Goal: Task Accomplishment & Management: Use online tool/utility

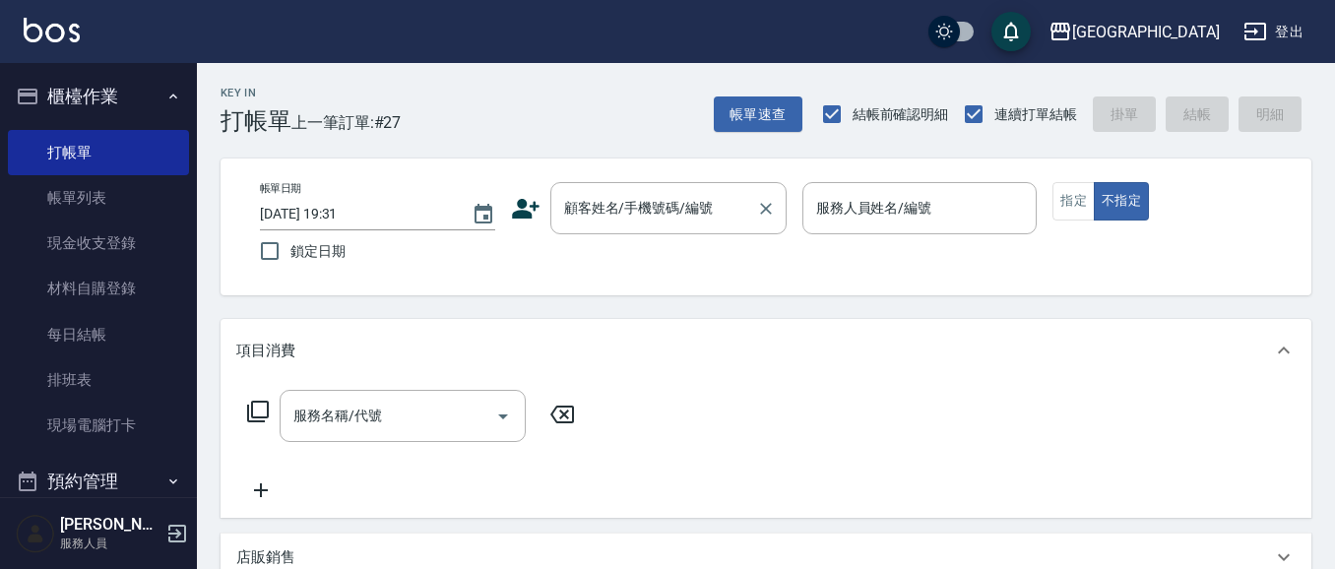
drag, startPoint x: 631, startPoint y: 210, endPoint x: 609, endPoint y: 211, distance: 21.7
click at [627, 213] on div "顧客姓名/手機號碼/編號 顧客姓名/手機號碼/編號" at bounding box center [668, 208] width 236 height 52
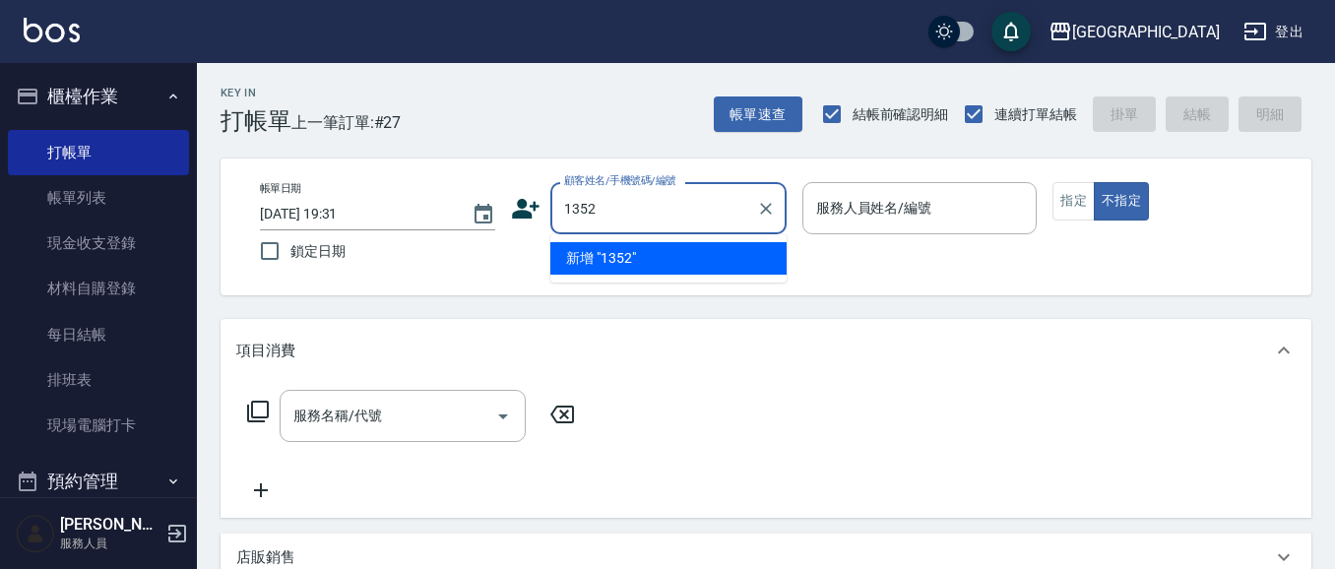
type input "1352"
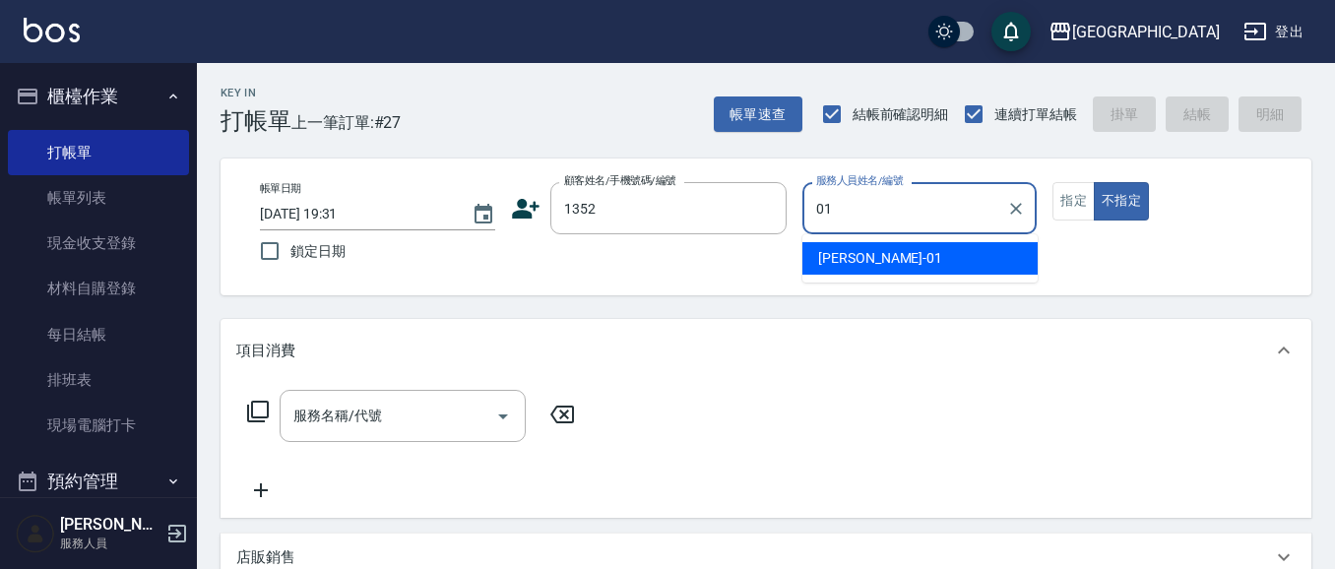
type input "[PERSON_NAME]-01"
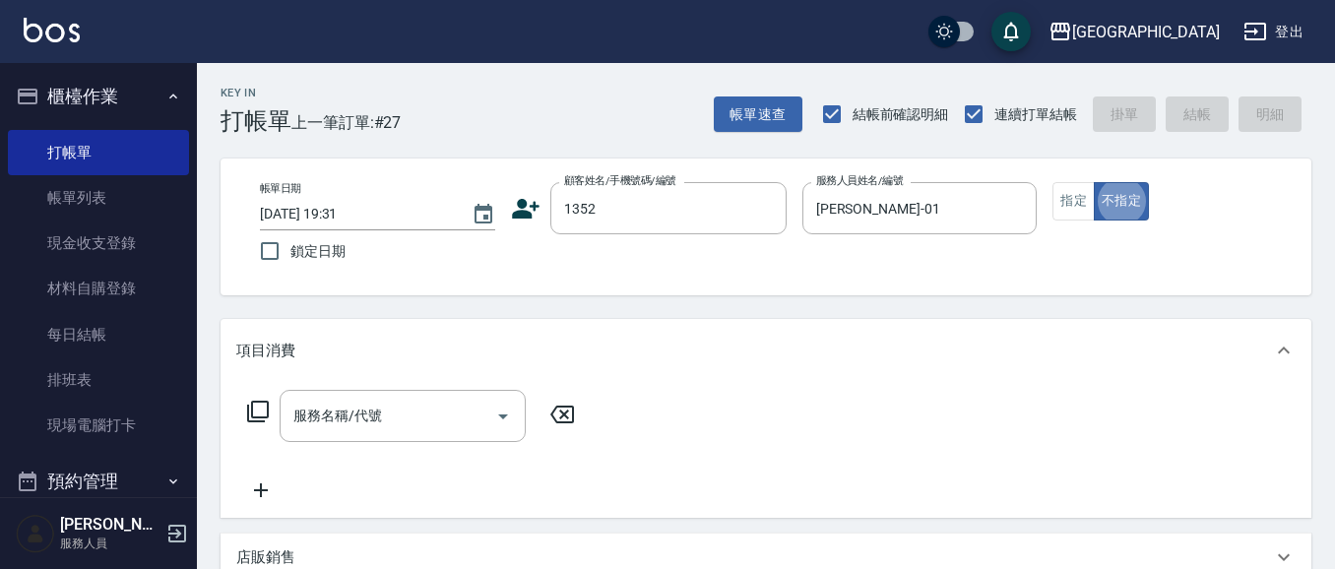
type button "false"
type input "[PERSON_NAME]/0421/1352"
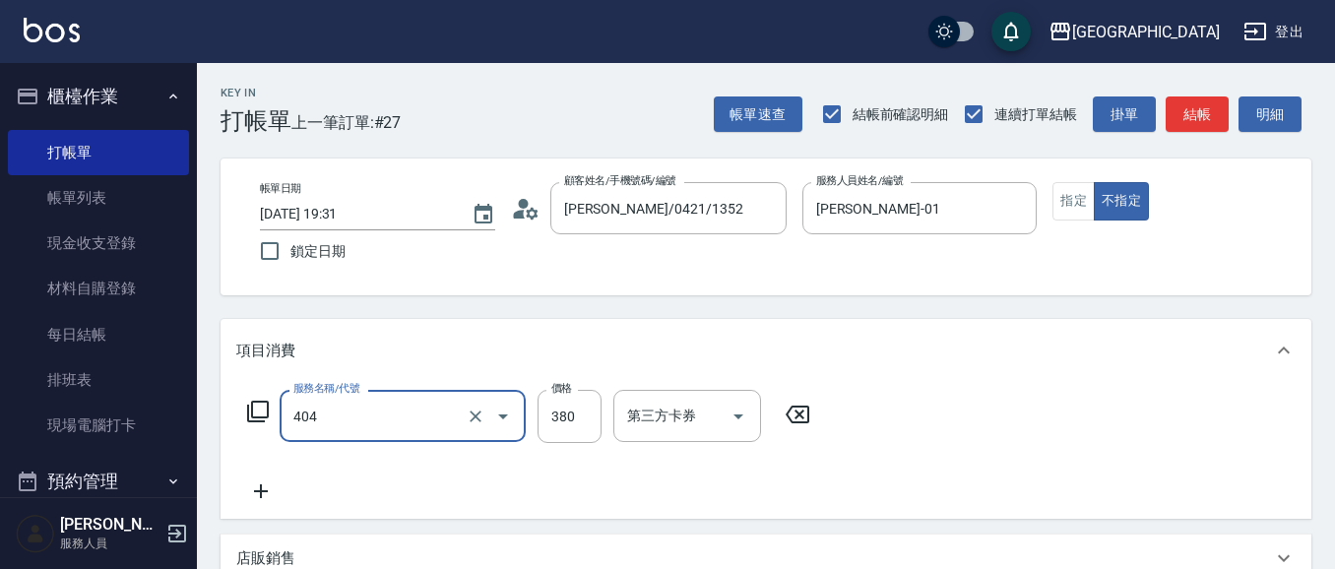
type input "剪髮(380)(404)"
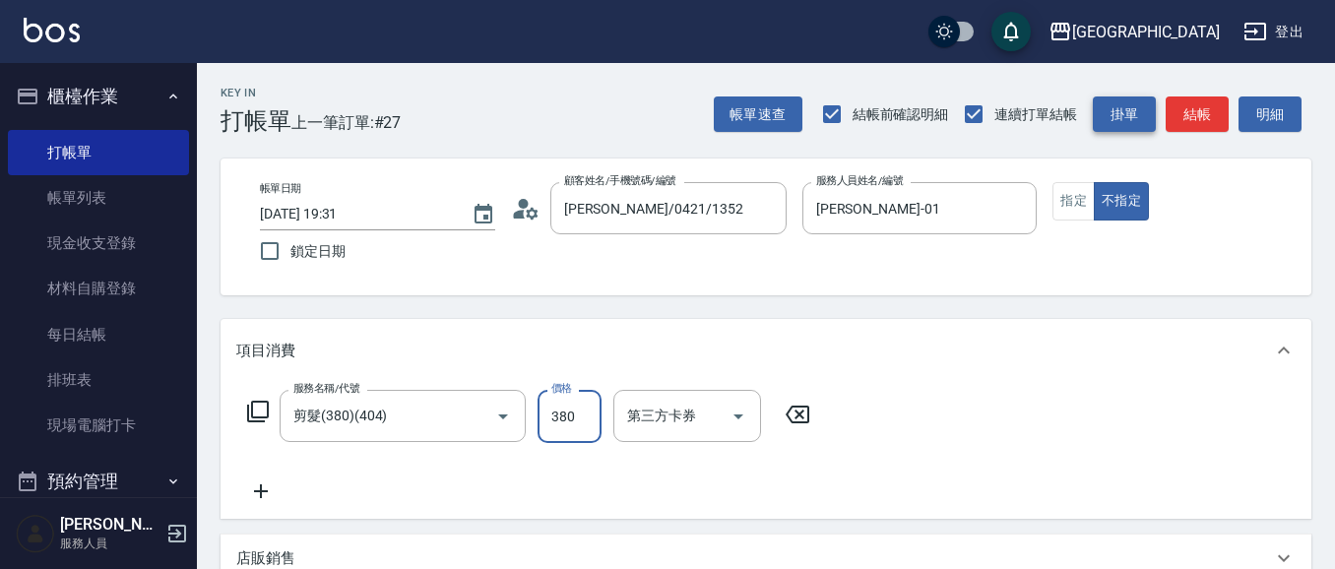
click at [1207, 112] on button "結帳" at bounding box center [1197, 114] width 63 height 36
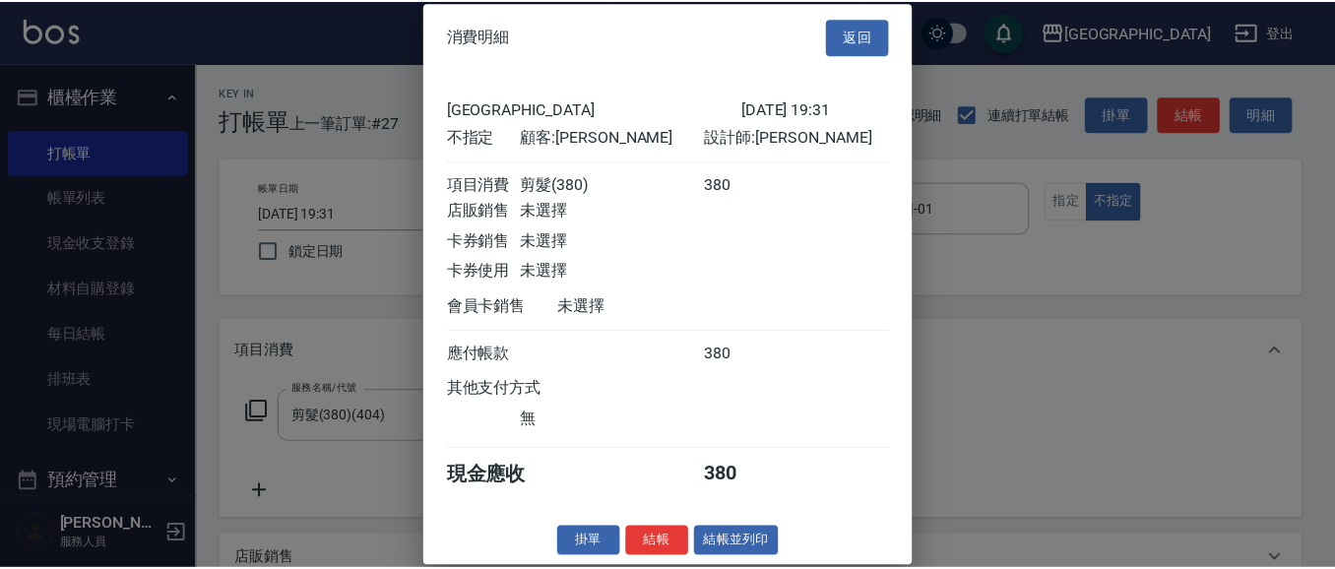
scroll to position [29, 0]
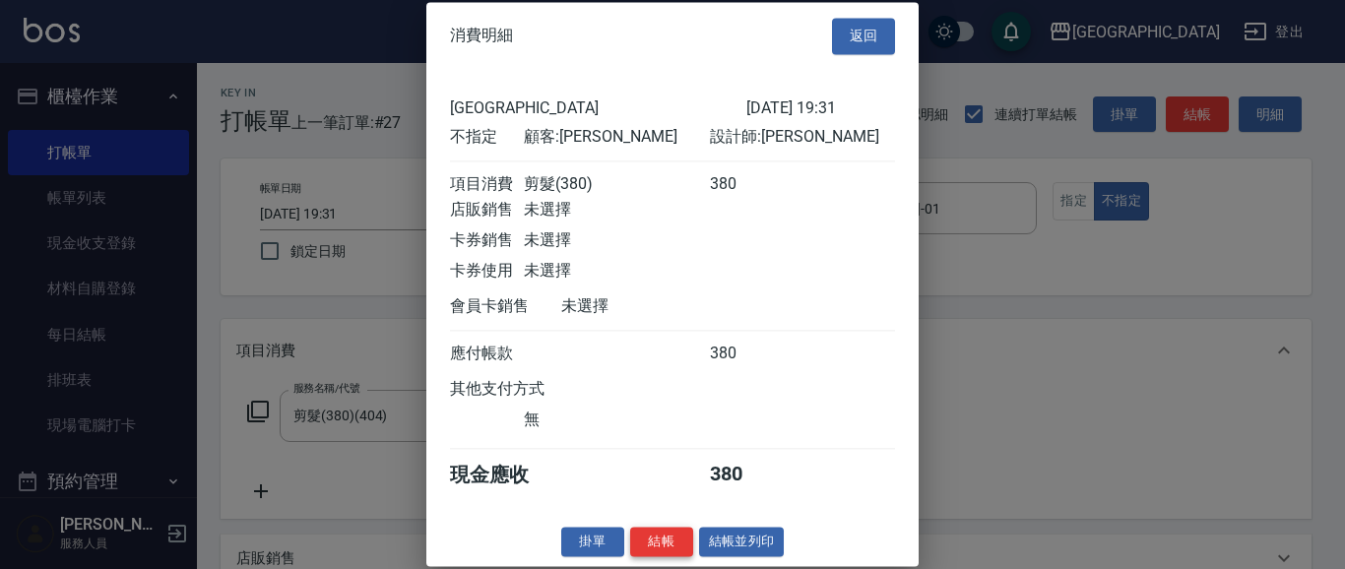
click at [643, 541] on button "結帳" at bounding box center [661, 542] width 63 height 31
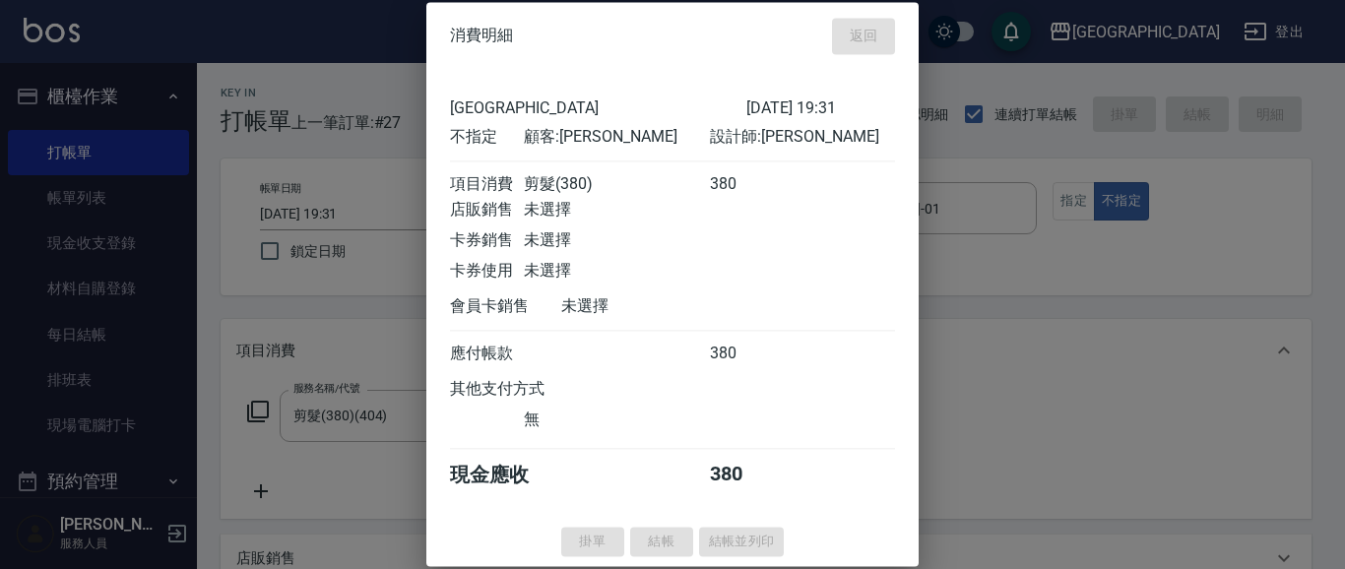
type input "[DATE] 20:13"
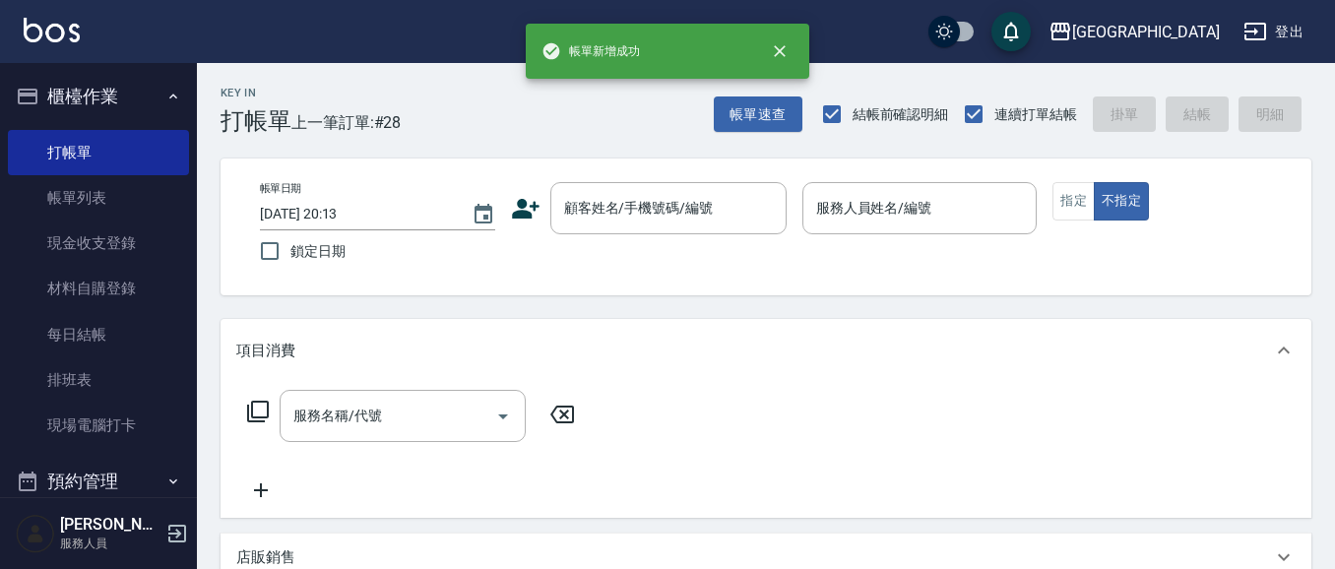
click at [95, 102] on button "櫃檯作業" at bounding box center [98, 96] width 181 height 51
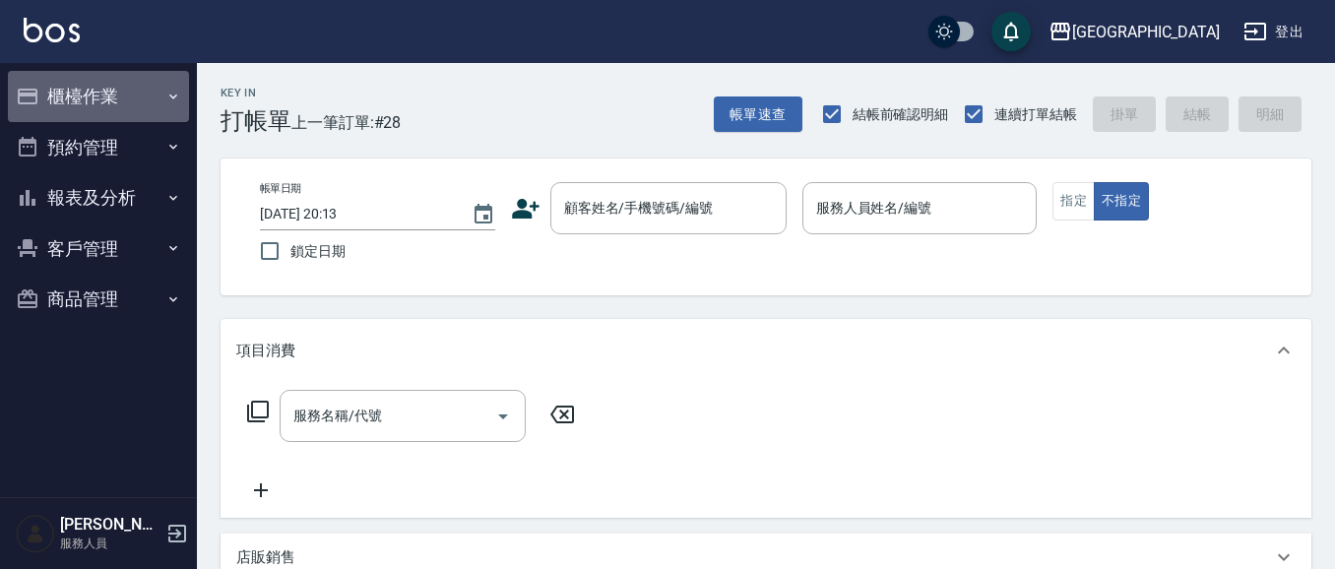
click at [97, 95] on button "櫃檯作業" at bounding box center [98, 96] width 181 height 51
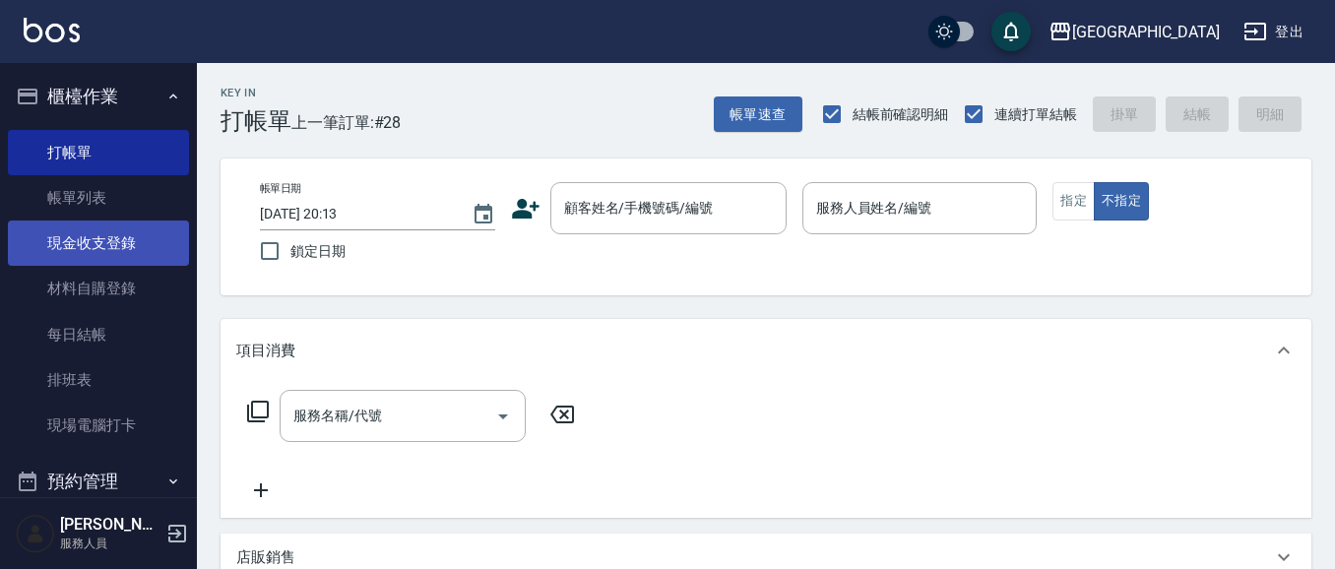
drag, startPoint x: 93, startPoint y: 246, endPoint x: 100, endPoint y: 237, distance: 11.9
click at [93, 243] on link "現金收支登錄" at bounding box center [98, 243] width 181 height 45
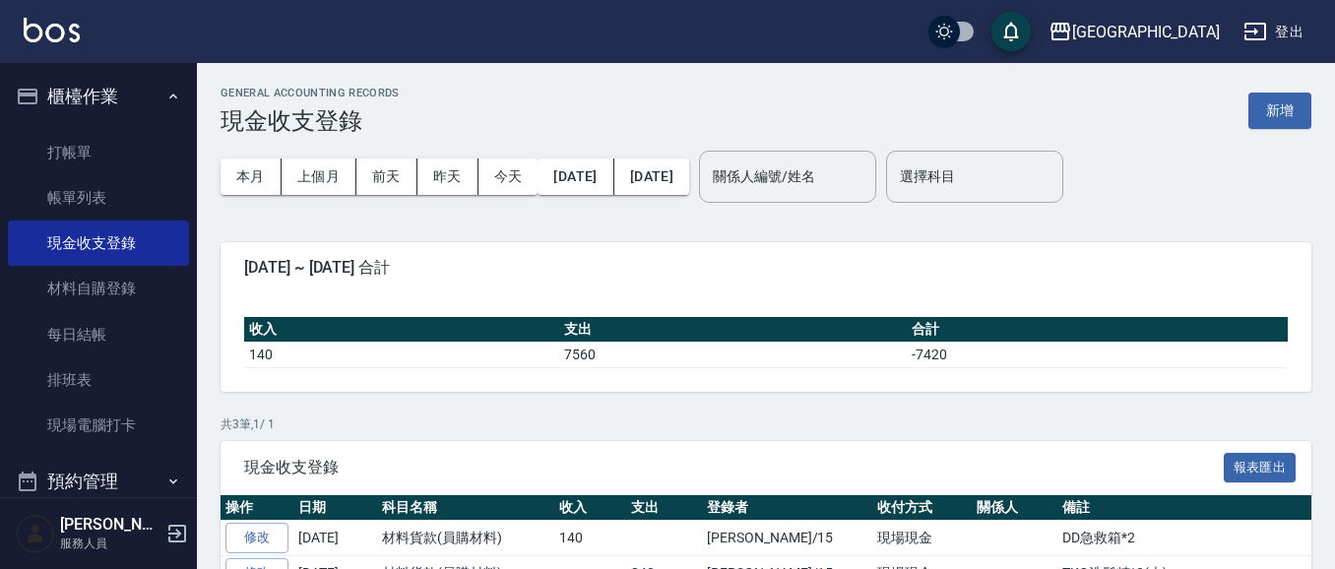
click at [1278, 115] on button "新增" at bounding box center [1279, 111] width 63 height 36
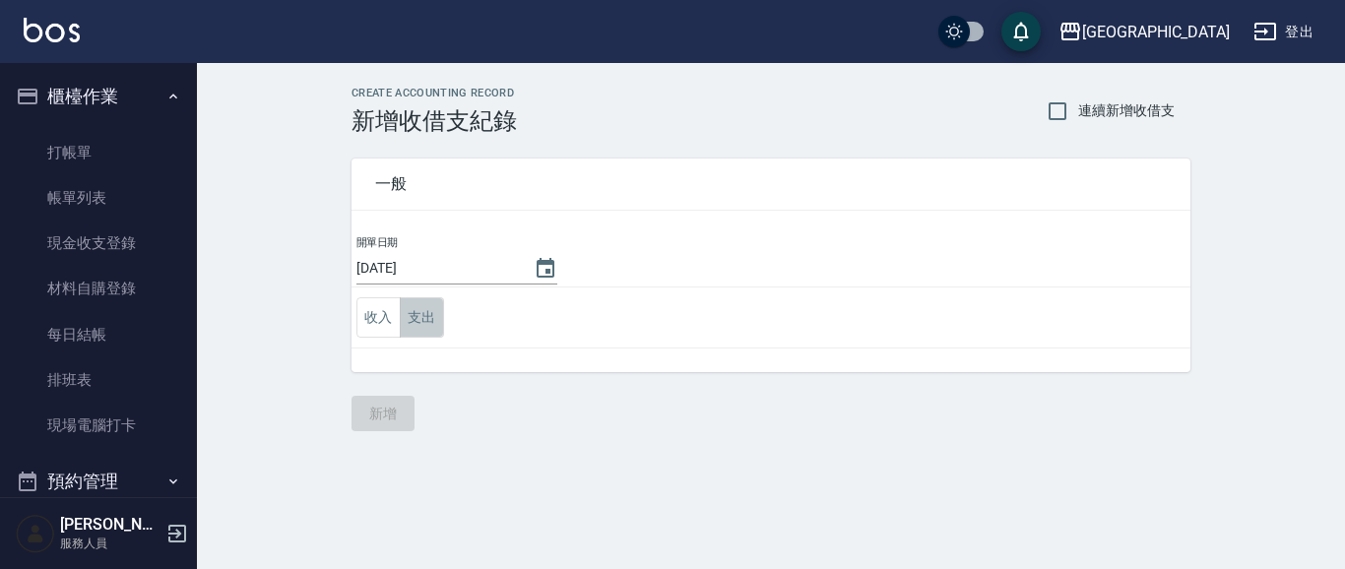
click at [403, 321] on button "支出" at bounding box center [422, 317] width 44 height 40
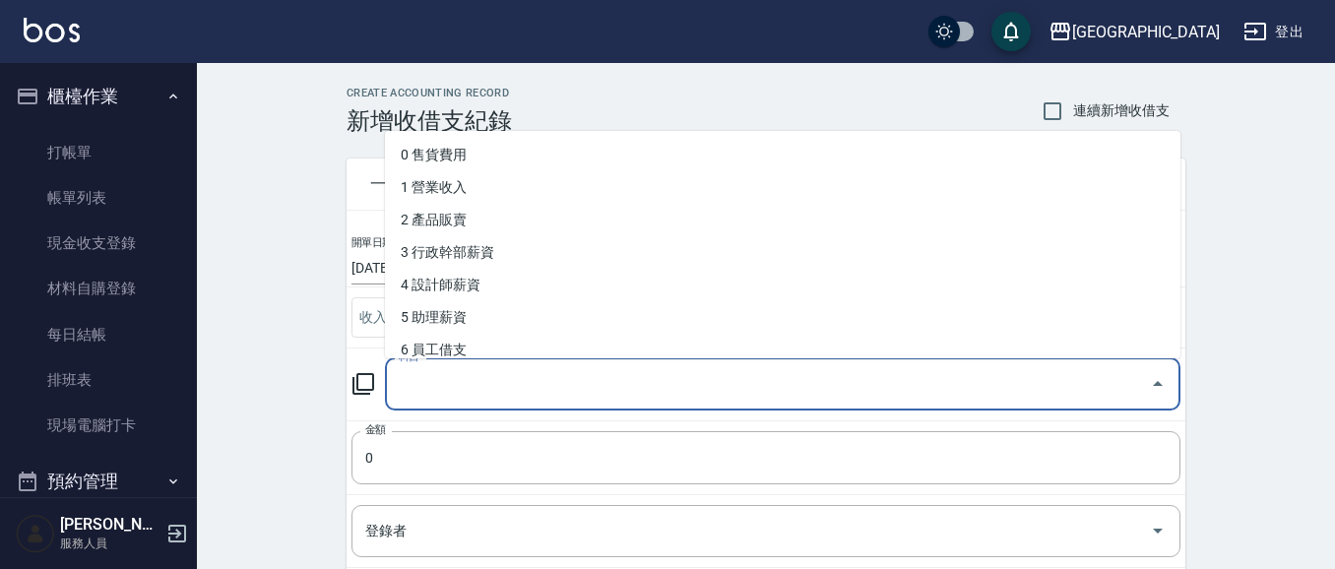
click at [443, 382] on input "科目" at bounding box center [768, 384] width 748 height 34
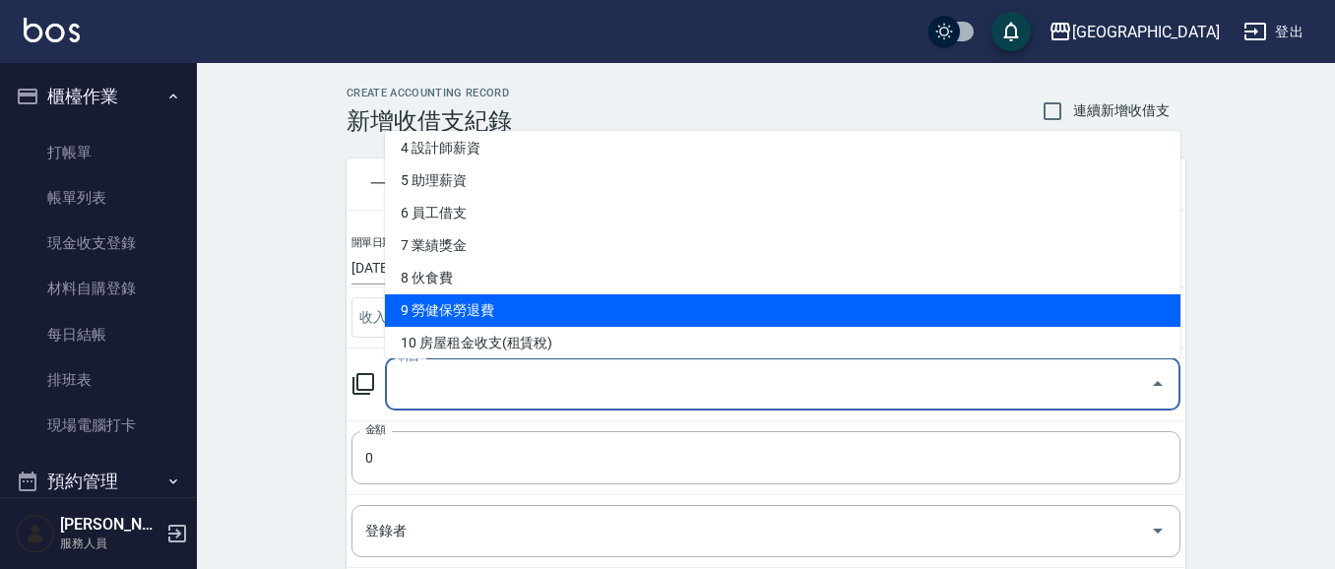
scroll to position [136, 0]
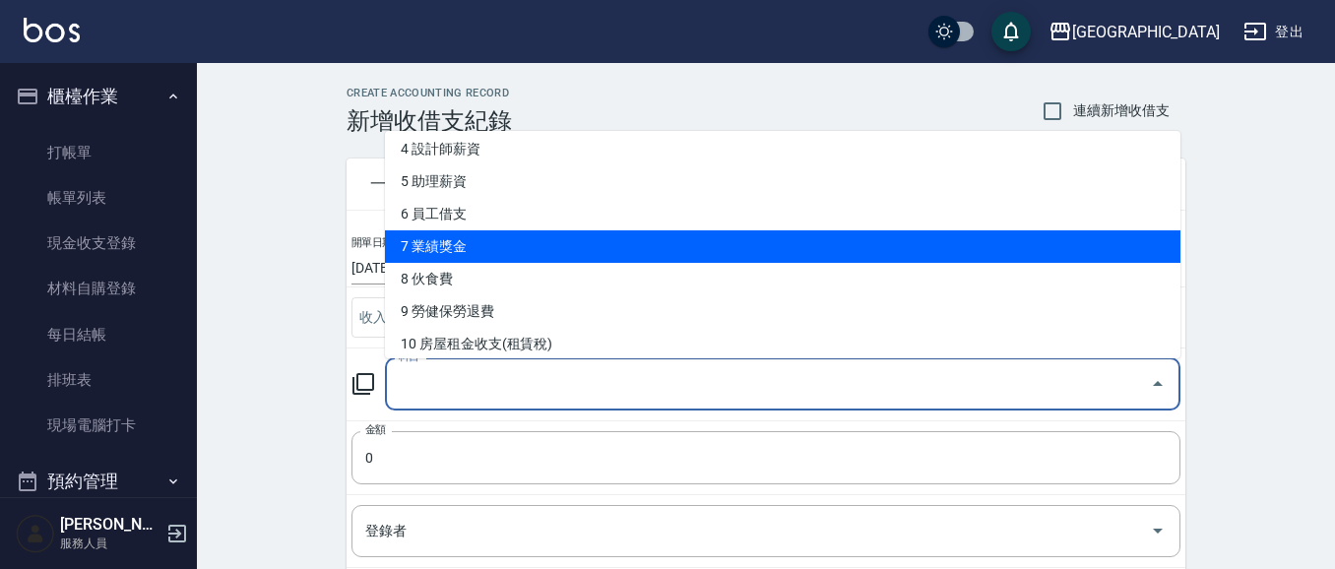
click at [465, 245] on li "7 業績獎金" at bounding box center [783, 246] width 796 height 32
type input "7 業績獎金"
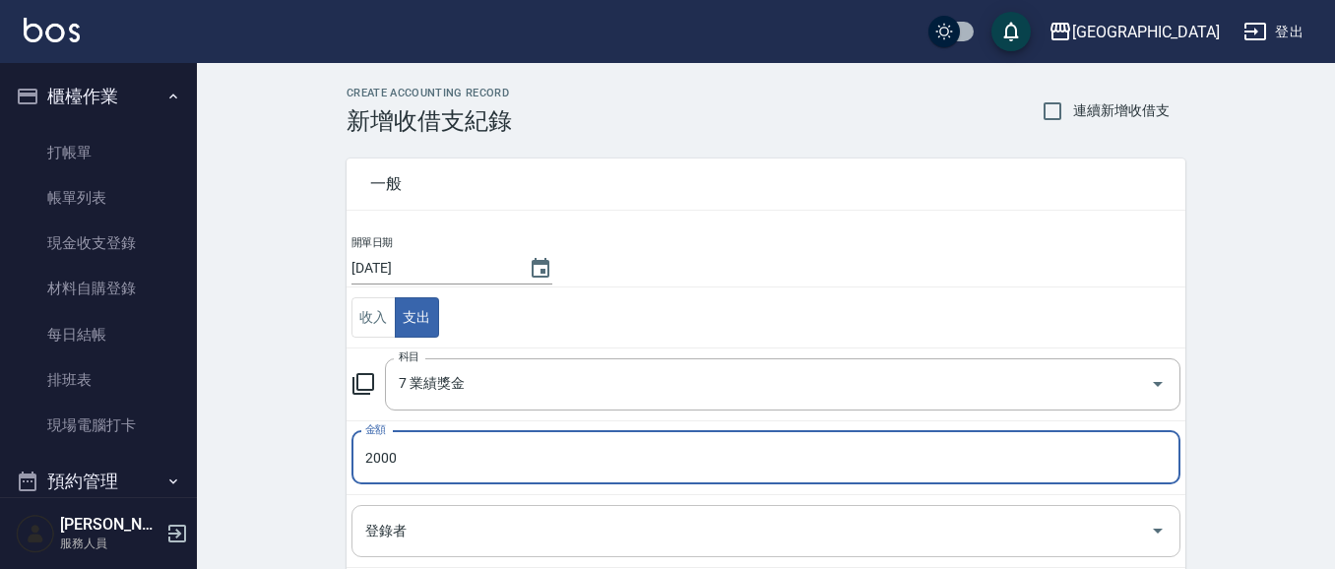
type input "2000"
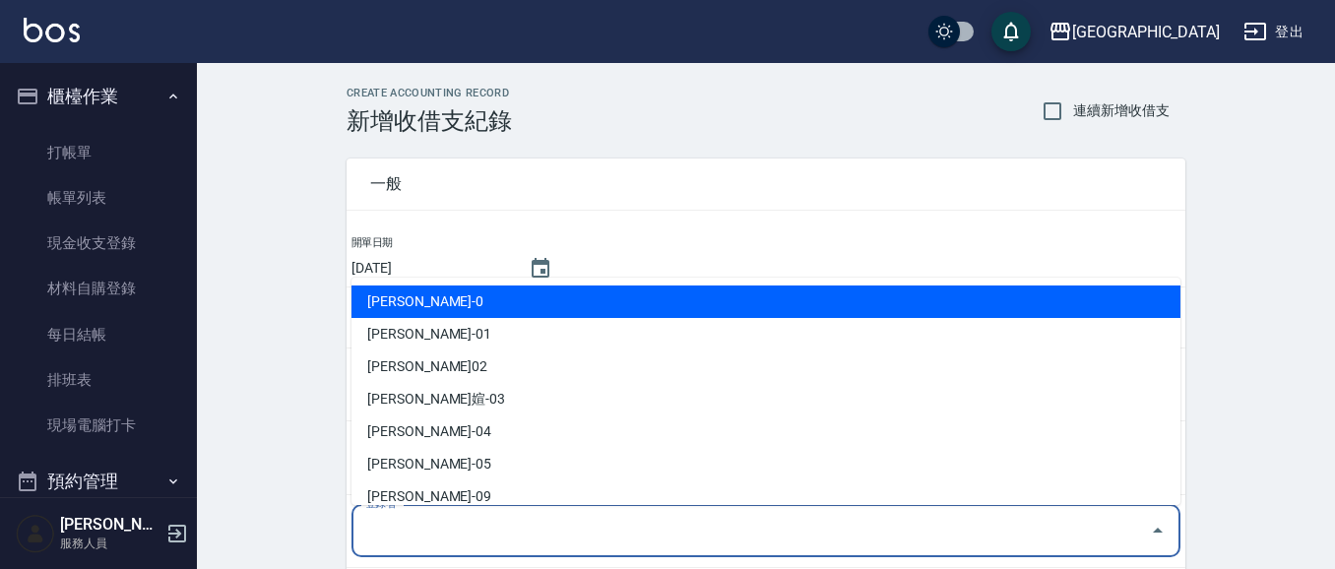
click at [464, 535] on input "登錄者" at bounding box center [751, 531] width 782 height 34
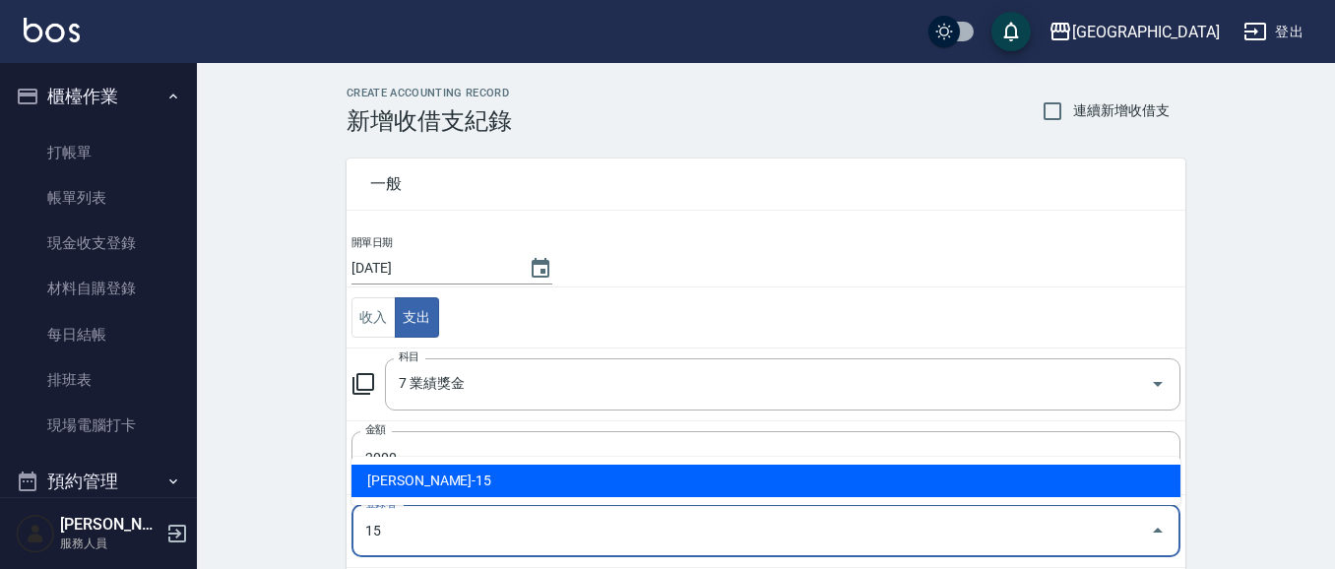
click at [523, 484] on li "[PERSON_NAME]-15" at bounding box center [765, 481] width 829 height 32
type input "[PERSON_NAME]-15"
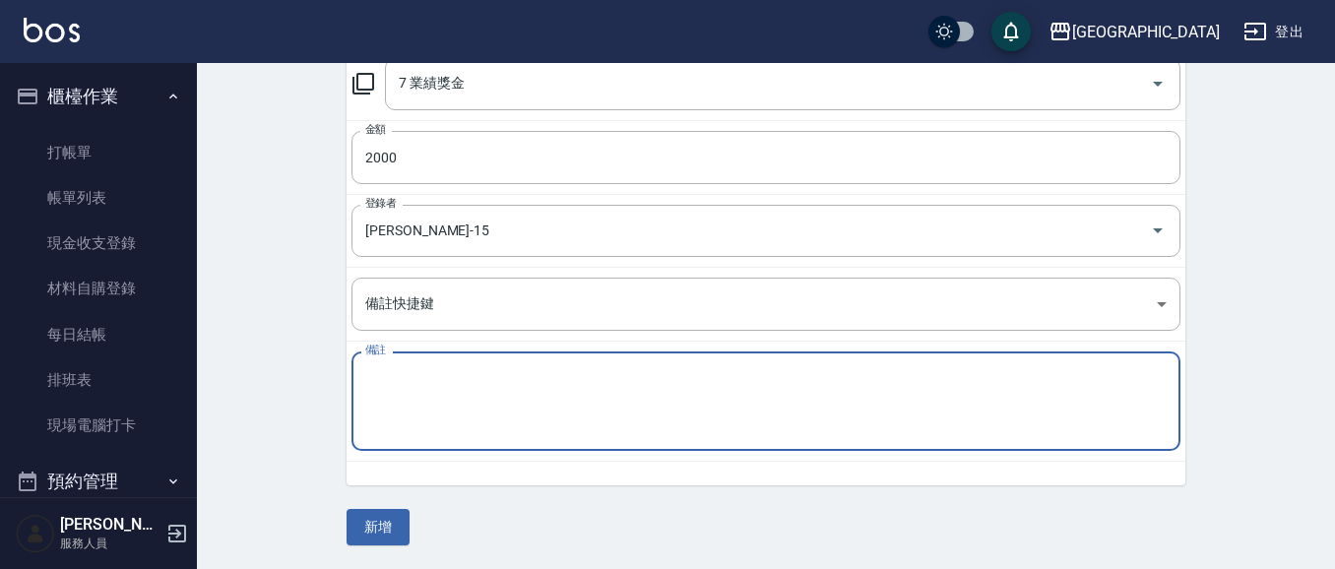
click at [389, 392] on textarea "備註" at bounding box center [765, 401] width 801 height 67
type textarea "裩"
type textarea "滾珠獎金"
click at [379, 534] on button "新增" at bounding box center [378, 527] width 63 height 36
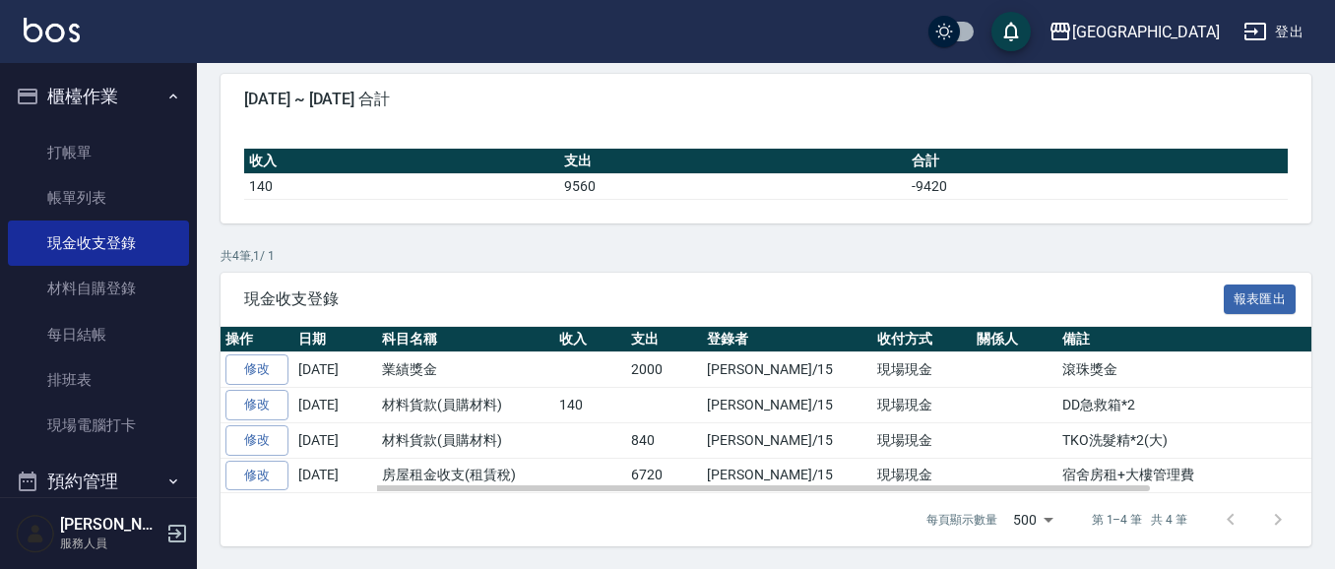
scroll to position [169, 0]
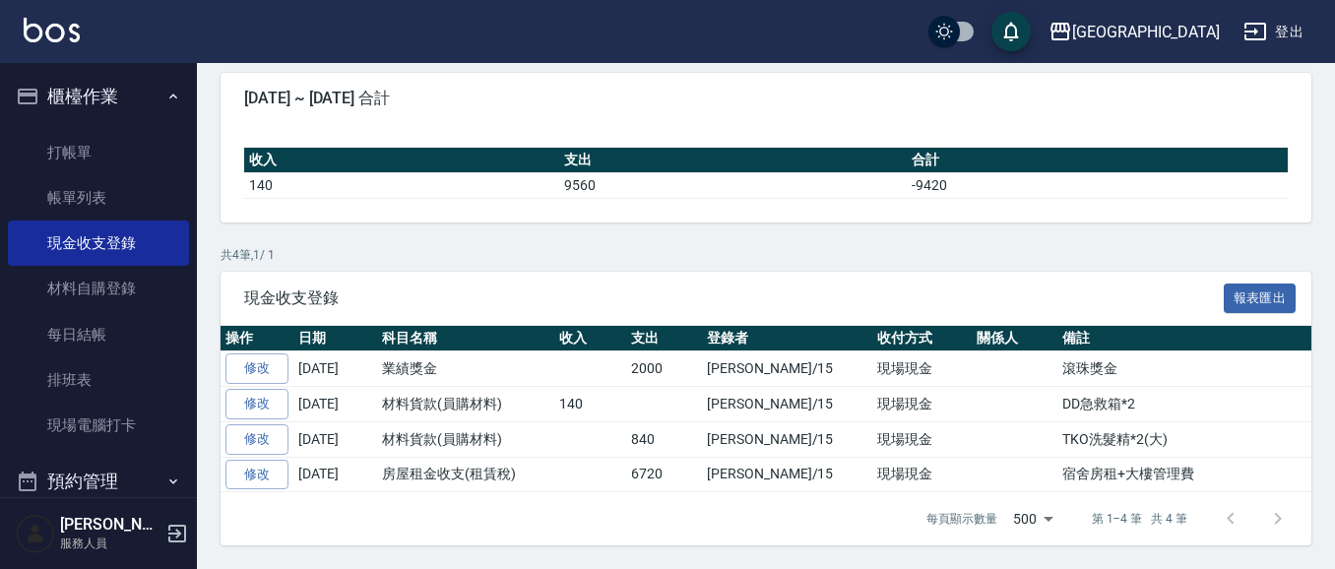
click at [61, 93] on button "櫃檯作業" at bounding box center [98, 96] width 181 height 51
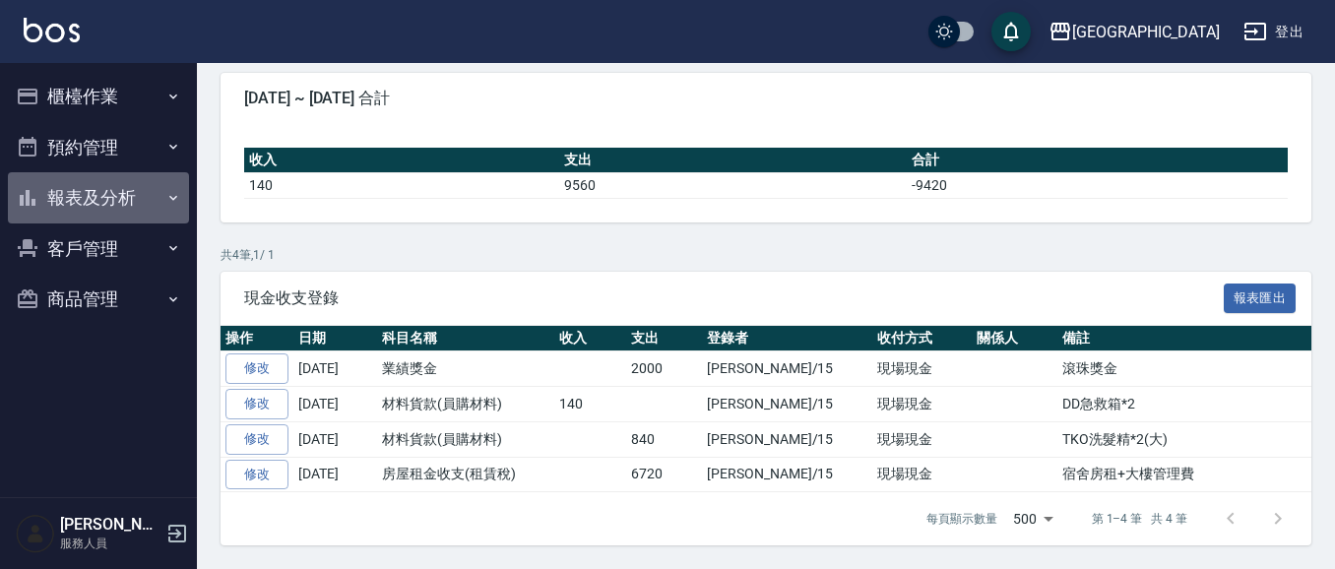
click at [63, 198] on button "報表及分析" at bounding box center [98, 197] width 181 height 51
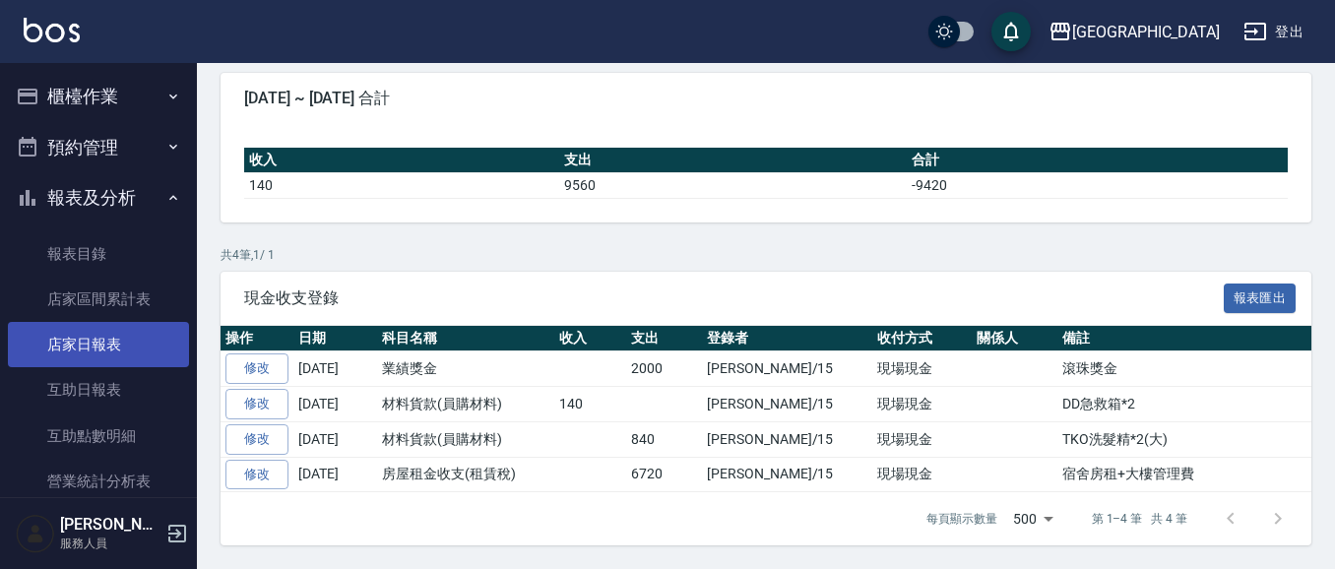
click at [87, 345] on link "店家日報表" at bounding box center [98, 344] width 181 height 45
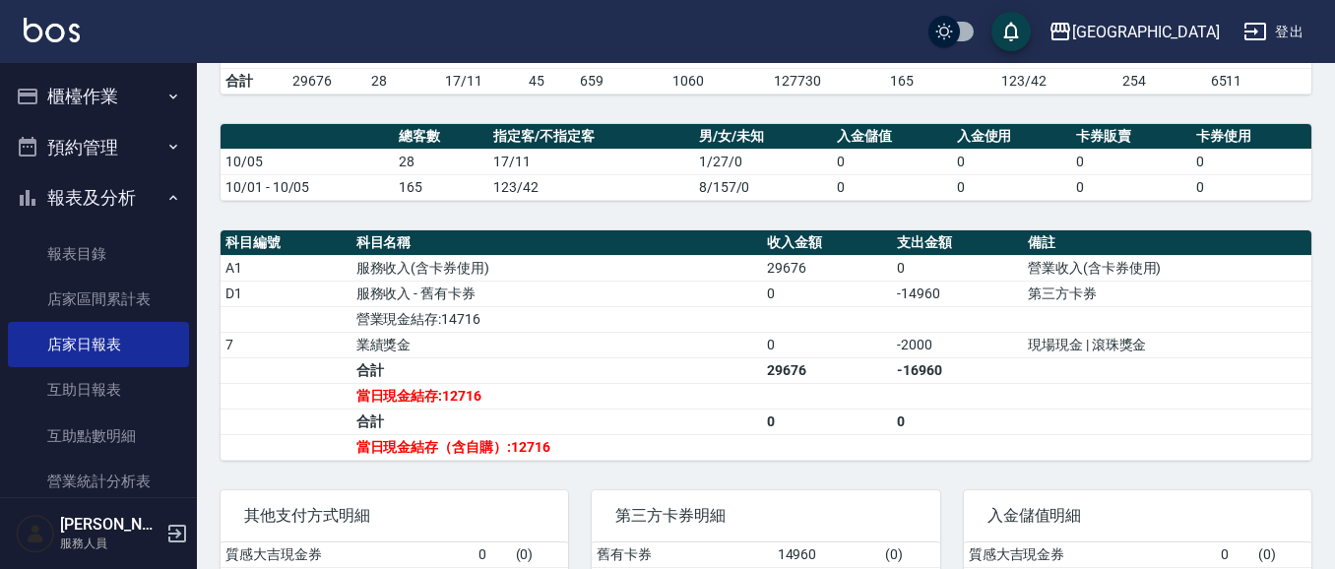
scroll to position [512, 0]
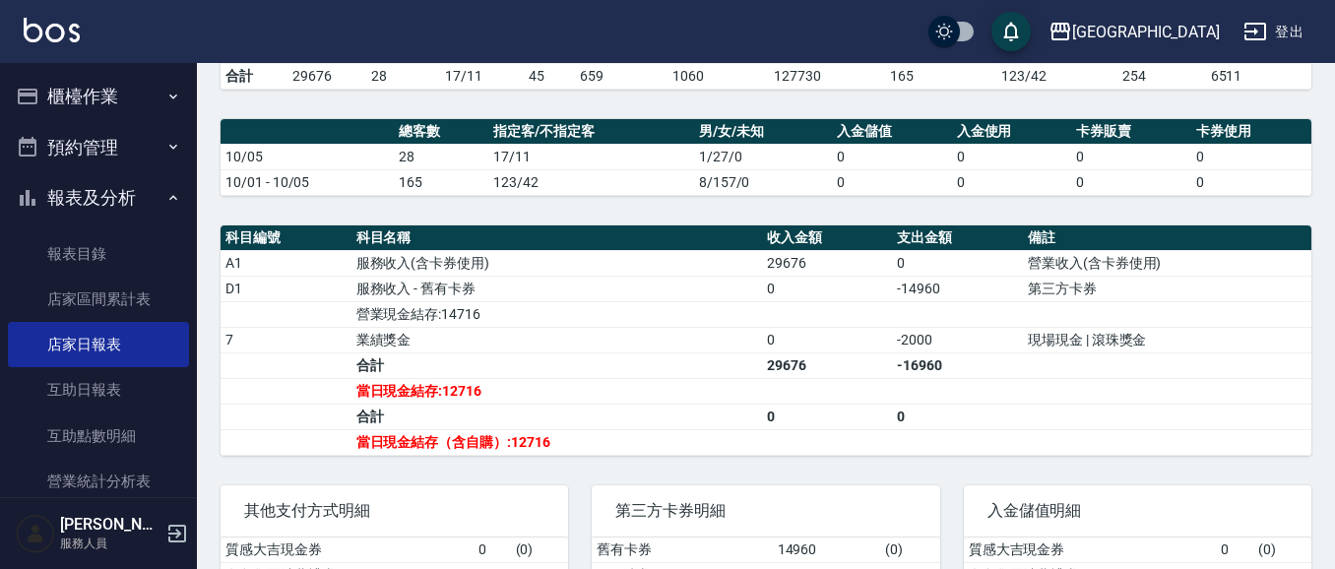
drag, startPoint x: 716, startPoint y: 239, endPoint x: 829, endPoint y: 276, distance: 118.9
click at [820, 274] on div "[GEOGRAPHIC_DATA] [DATE] 店家日報表 列印時間： [DATE][PHONE_NUMBER]:14 Merchant Daily Rep…" at bounding box center [766, 119] width 1138 height 1136
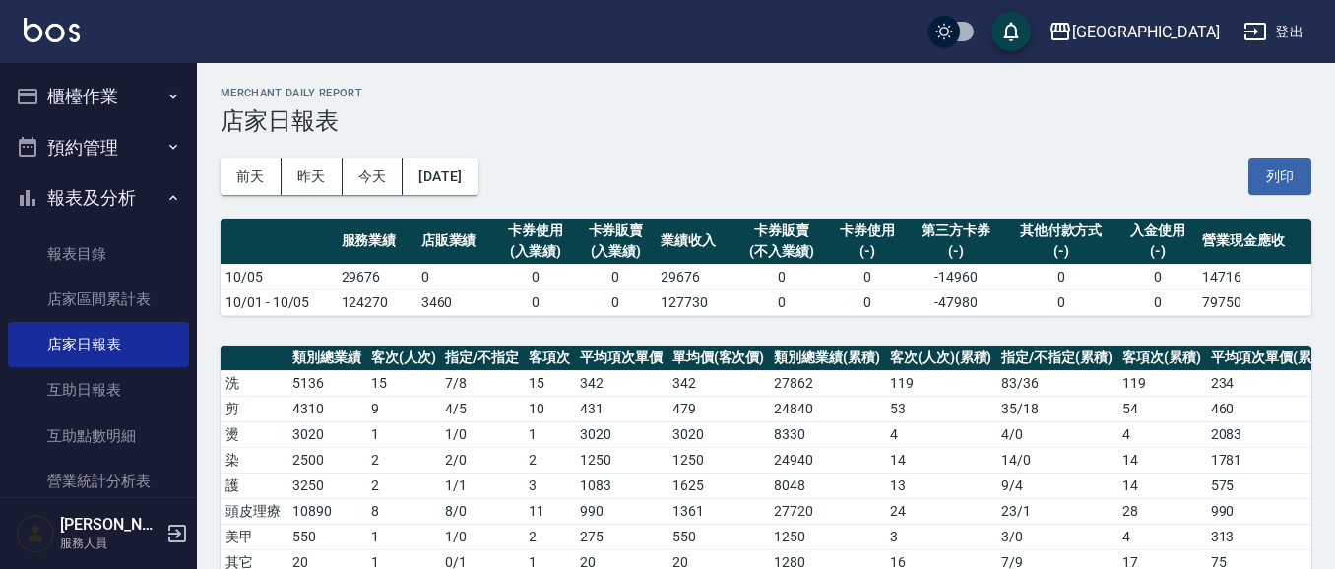
scroll to position [0, 0]
click at [53, 95] on button "櫃檯作業" at bounding box center [98, 96] width 181 height 51
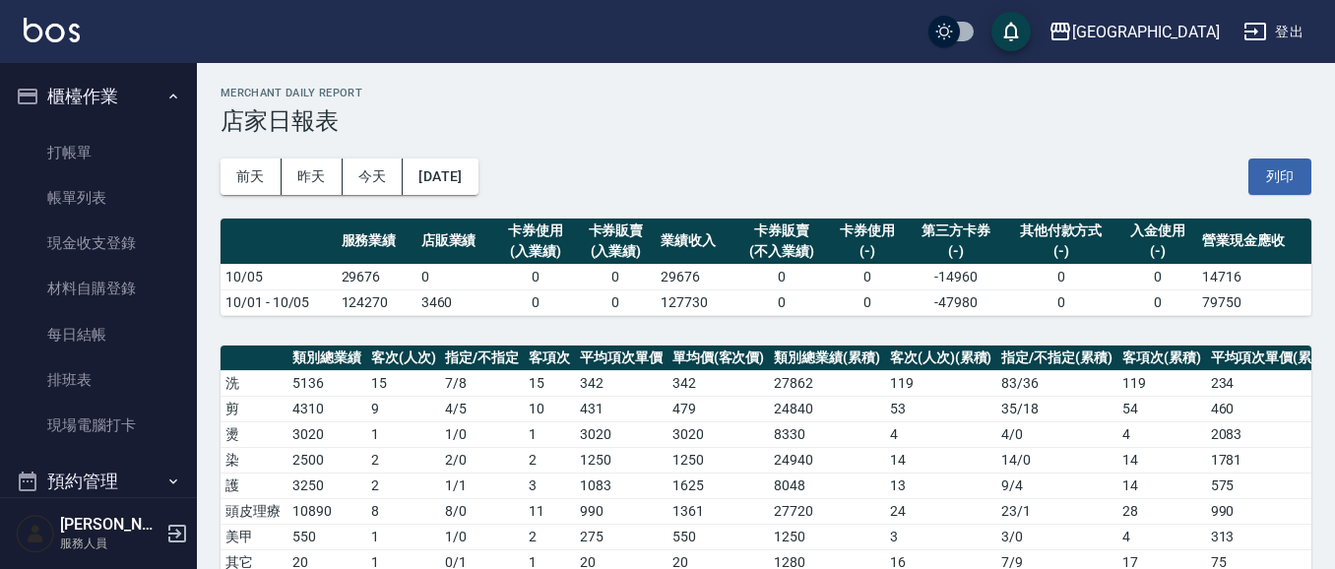
drag, startPoint x: 90, startPoint y: 157, endPoint x: 469, endPoint y: 155, distance: 379.1
click at [89, 156] on link "打帳單" at bounding box center [98, 152] width 181 height 45
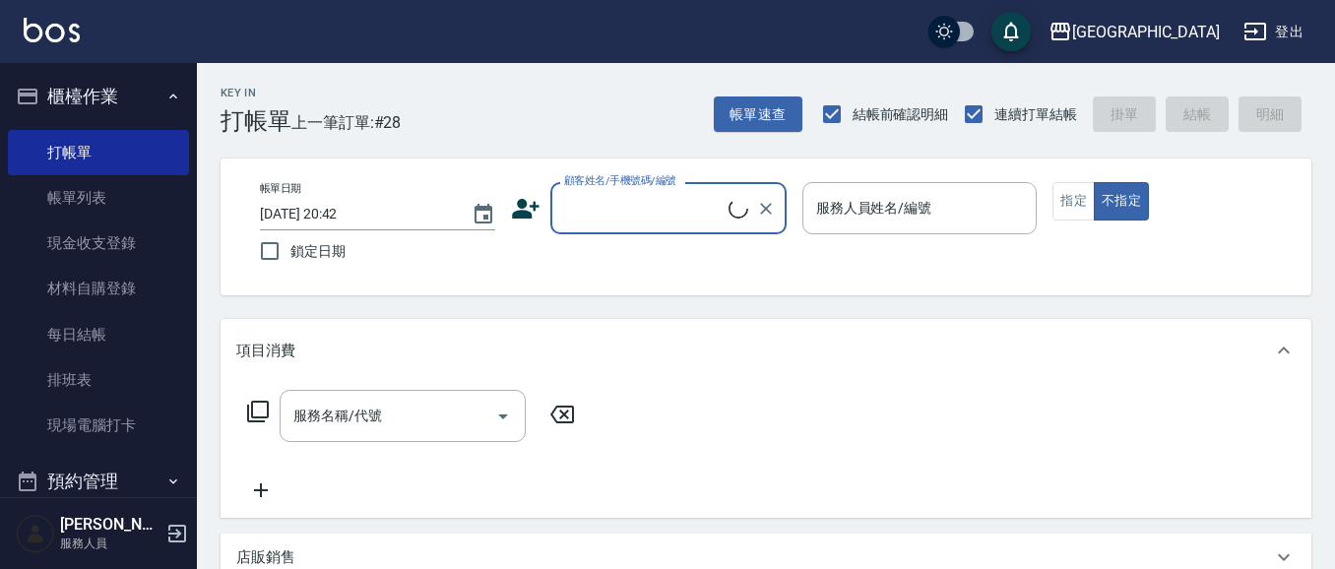
click at [597, 209] on input "顧客姓名/手機號碼/編號" at bounding box center [643, 208] width 169 height 34
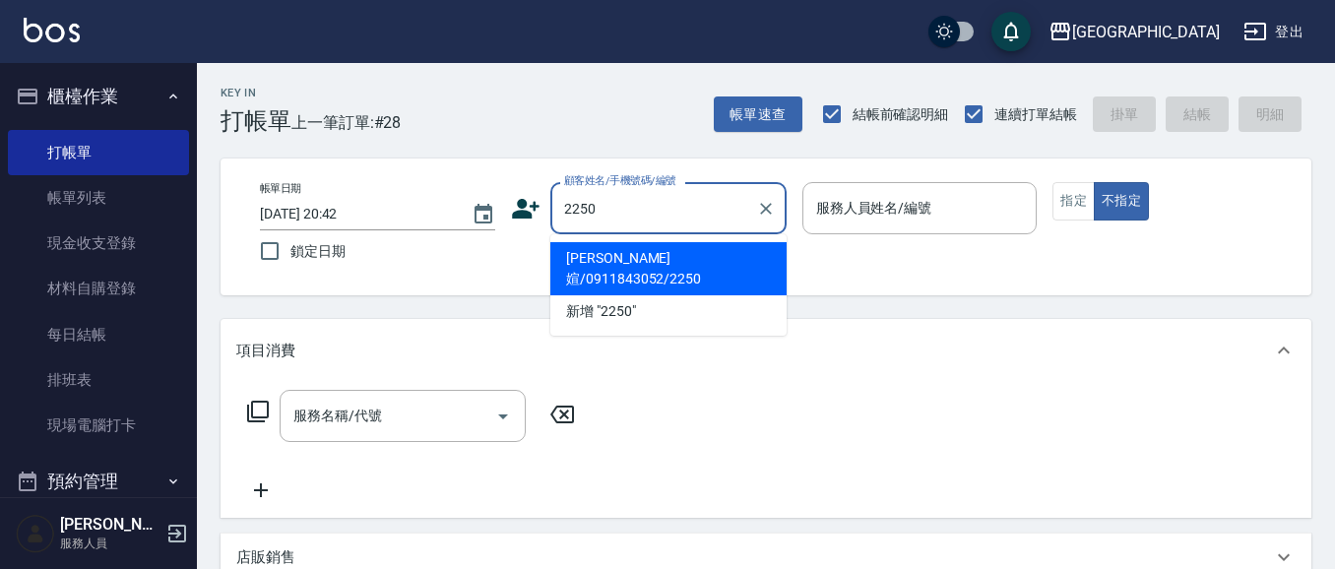
type input "2250"
type input "03"
type input "[PERSON_NAME]媗/0911843052/2250"
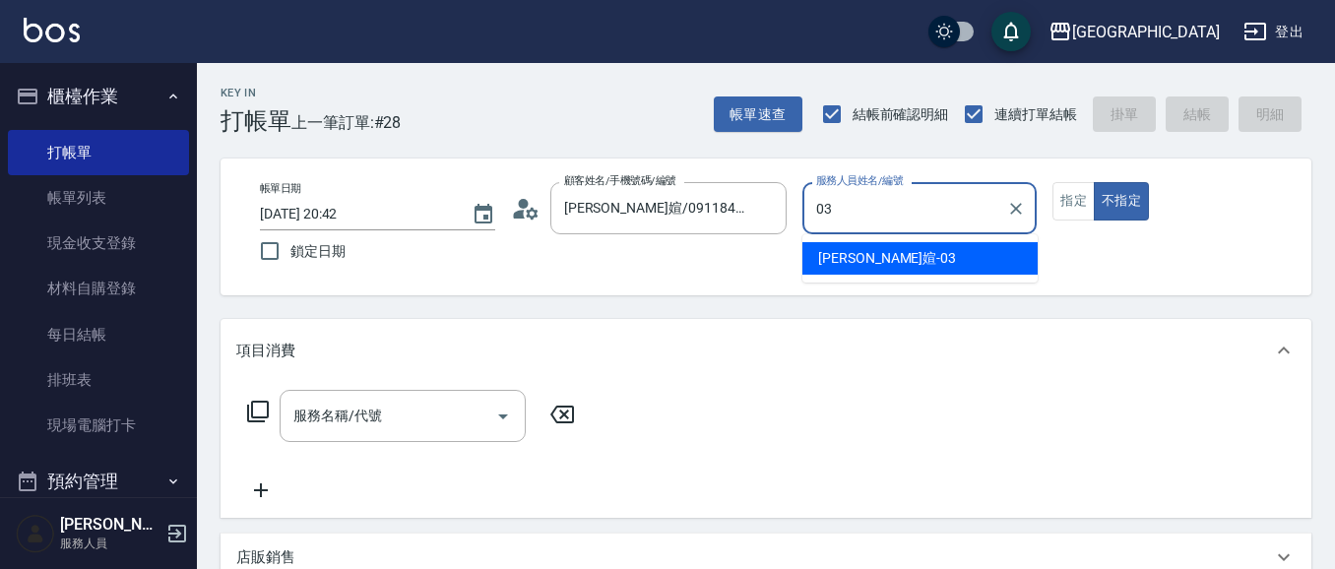
type input "03"
type button "false"
type input "[PERSON_NAME]媗-03"
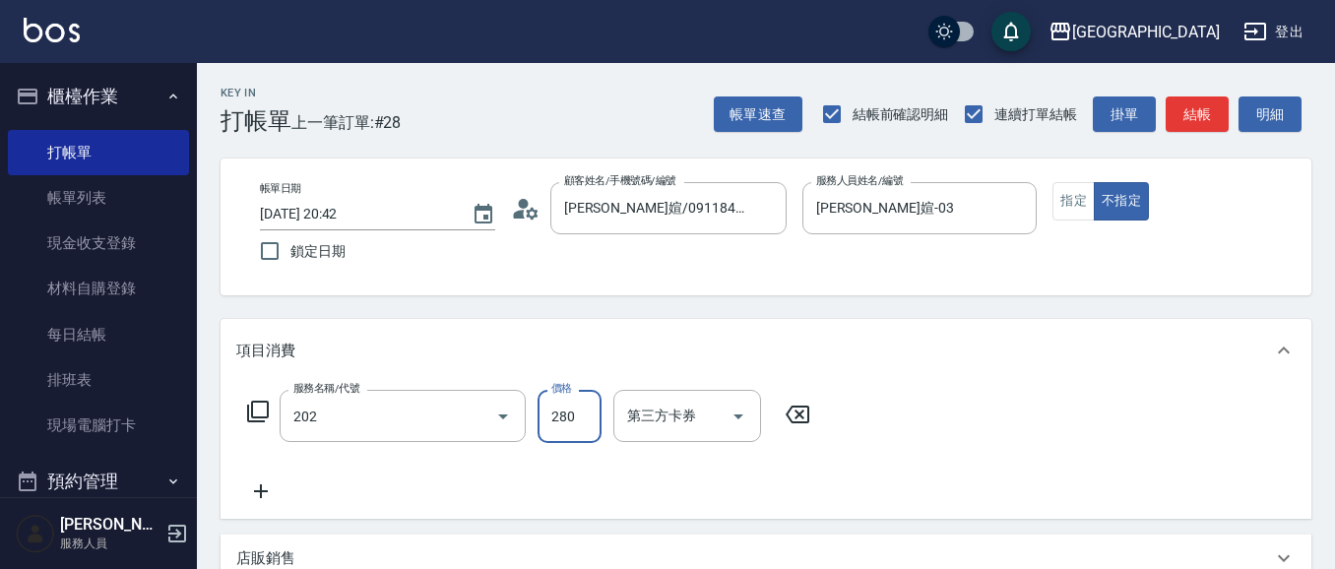
type input "洗髮[280](202)"
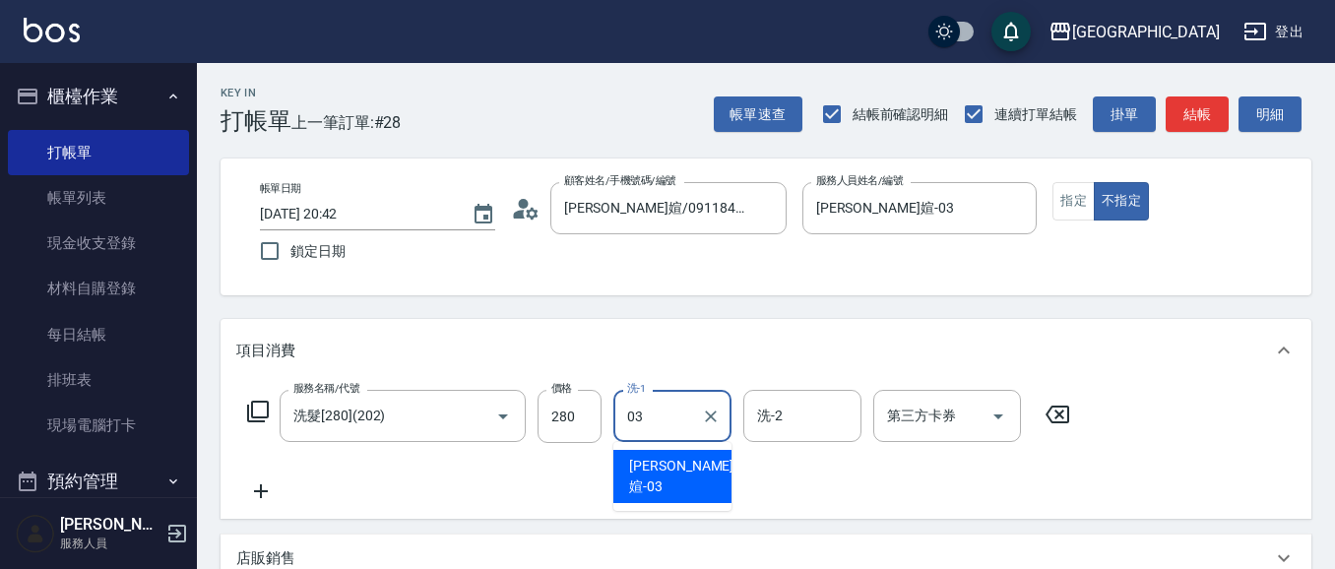
type input "[PERSON_NAME]媗-03"
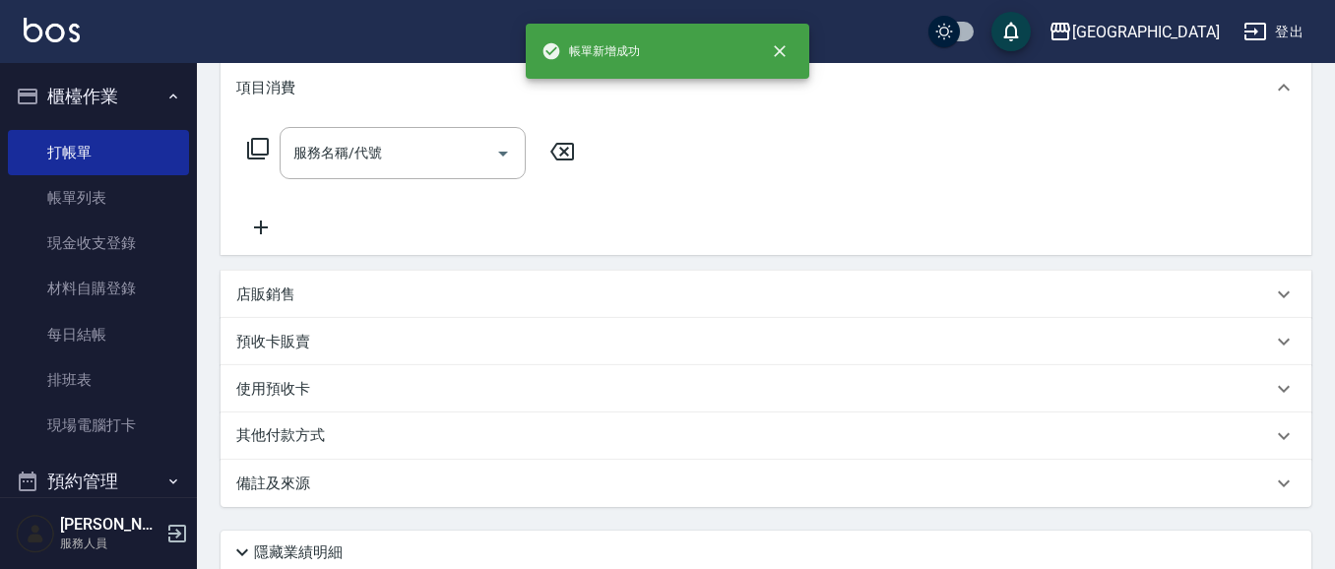
scroll to position [264, 0]
click at [74, 93] on button "櫃檯作業" at bounding box center [98, 96] width 181 height 51
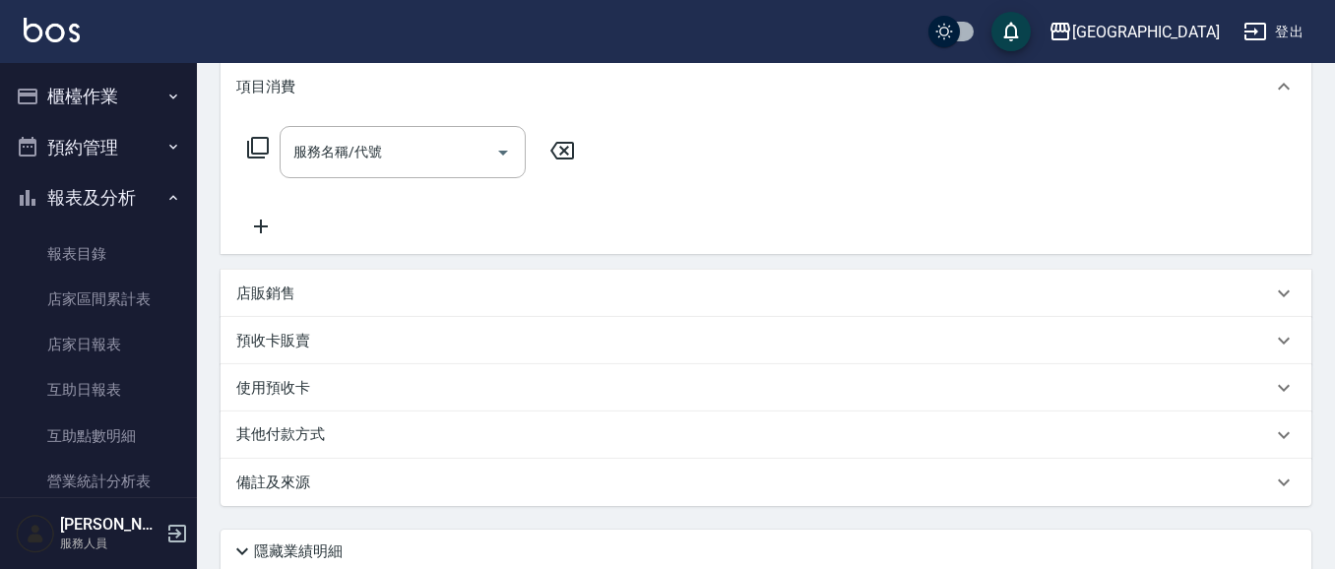
click at [113, 192] on button "報表及分析" at bounding box center [98, 197] width 181 height 51
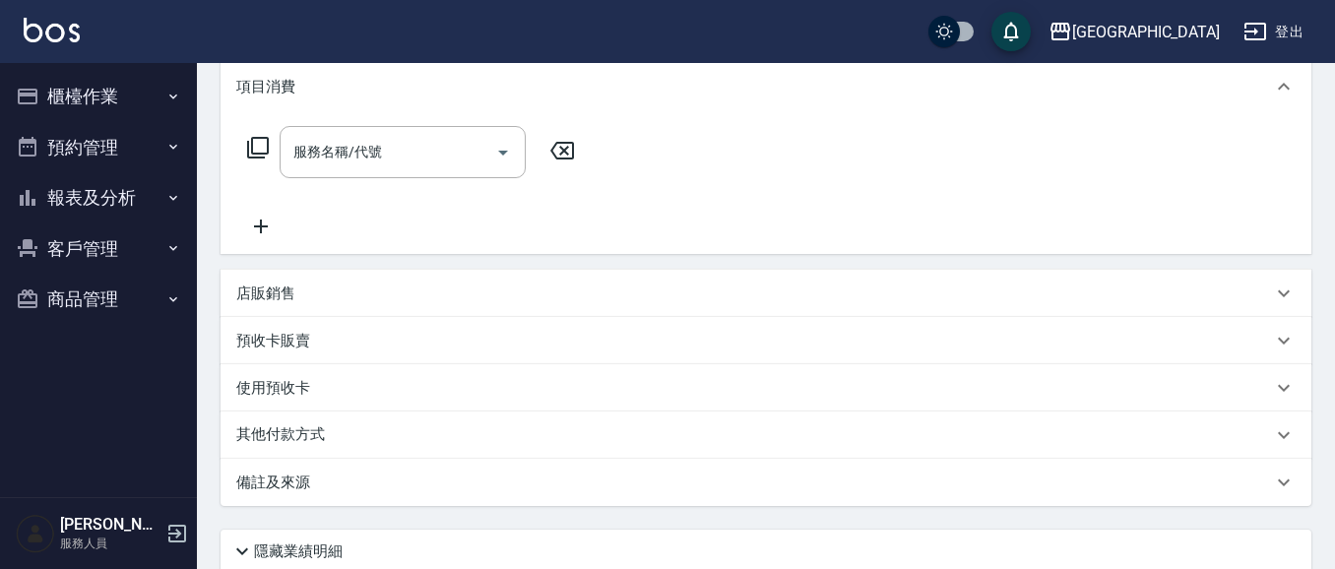
click at [112, 192] on button "報表及分析" at bounding box center [98, 197] width 181 height 51
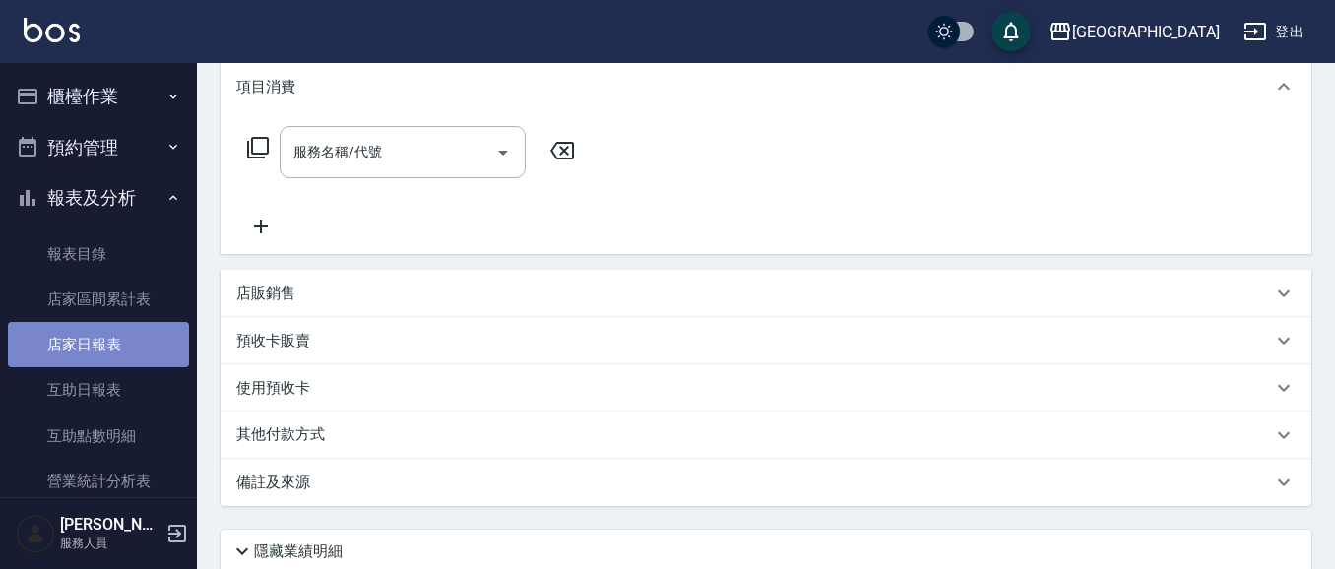
click at [98, 345] on link "店家日報表" at bounding box center [98, 344] width 181 height 45
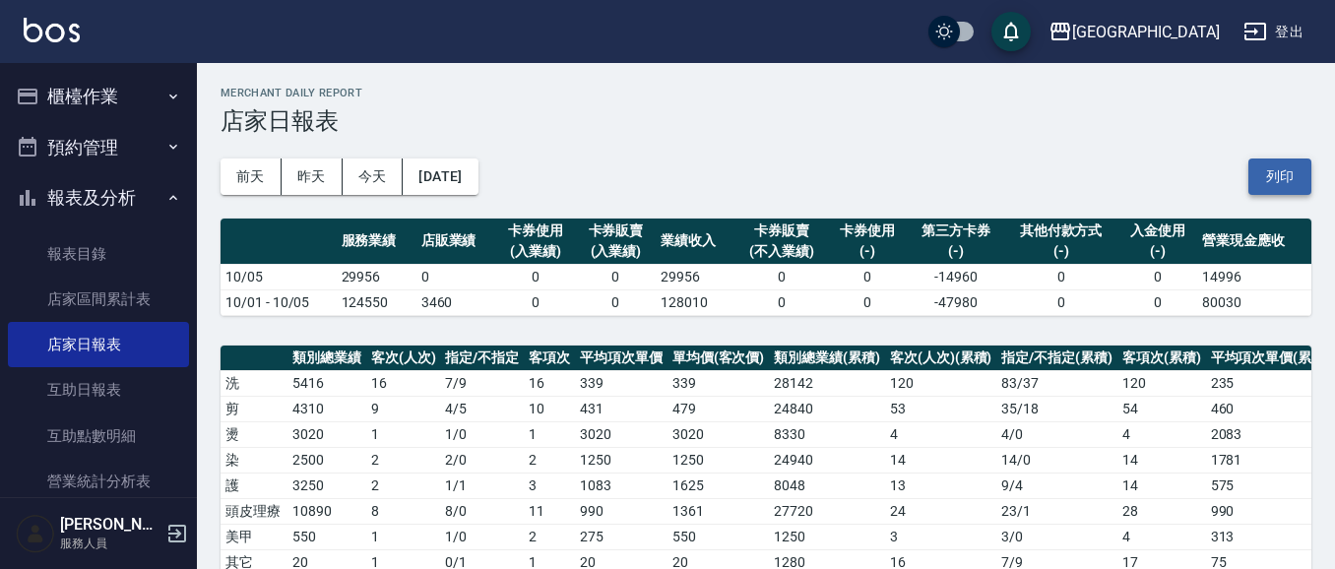
click at [1278, 174] on button "列印" at bounding box center [1279, 177] width 63 height 36
drag, startPoint x: 91, startPoint y: 201, endPoint x: 92, endPoint y: 187, distance: 13.8
click at [91, 201] on button "報表及分析" at bounding box center [98, 197] width 181 height 51
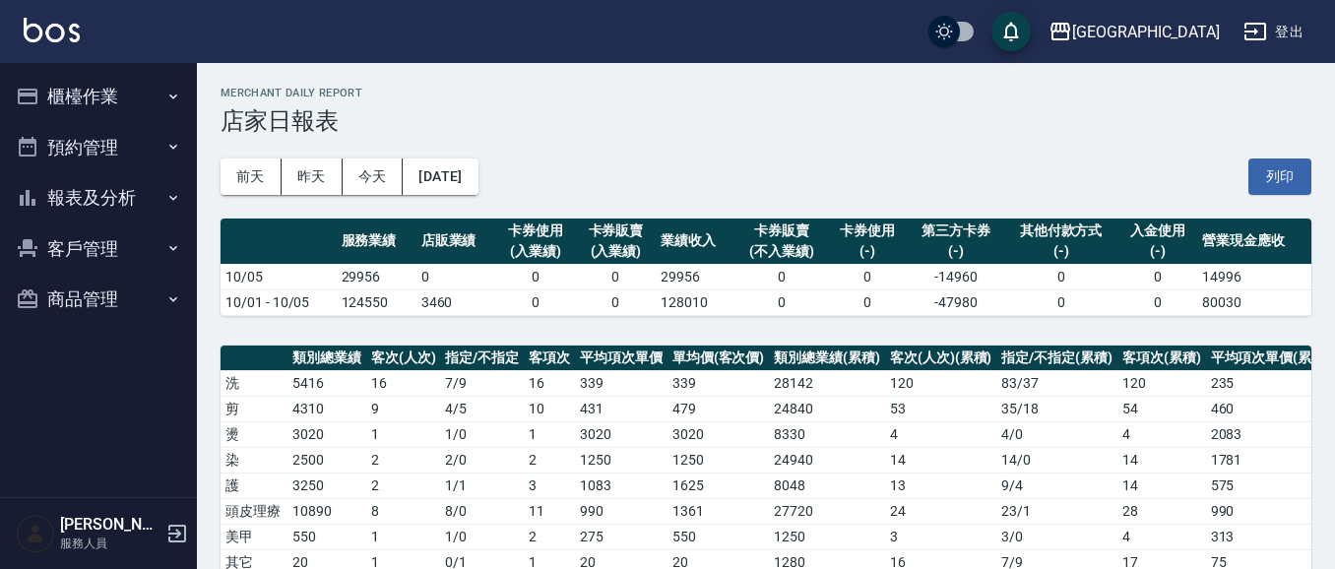
click at [106, 191] on button "報表及分析" at bounding box center [98, 197] width 181 height 51
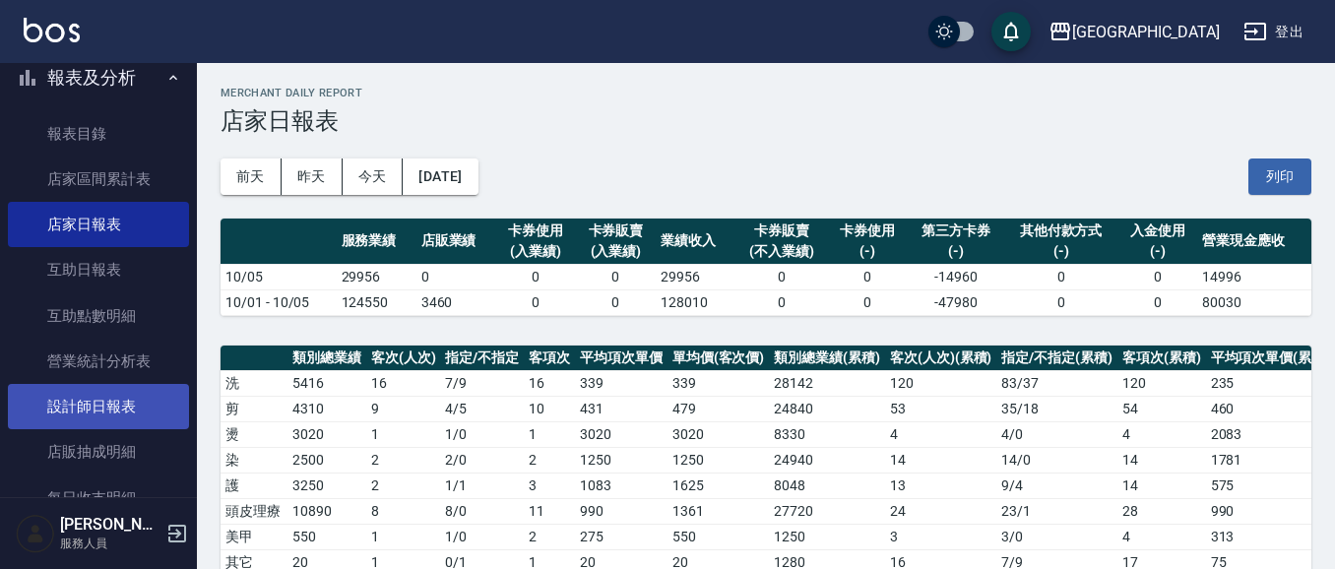
scroll to position [130, 0]
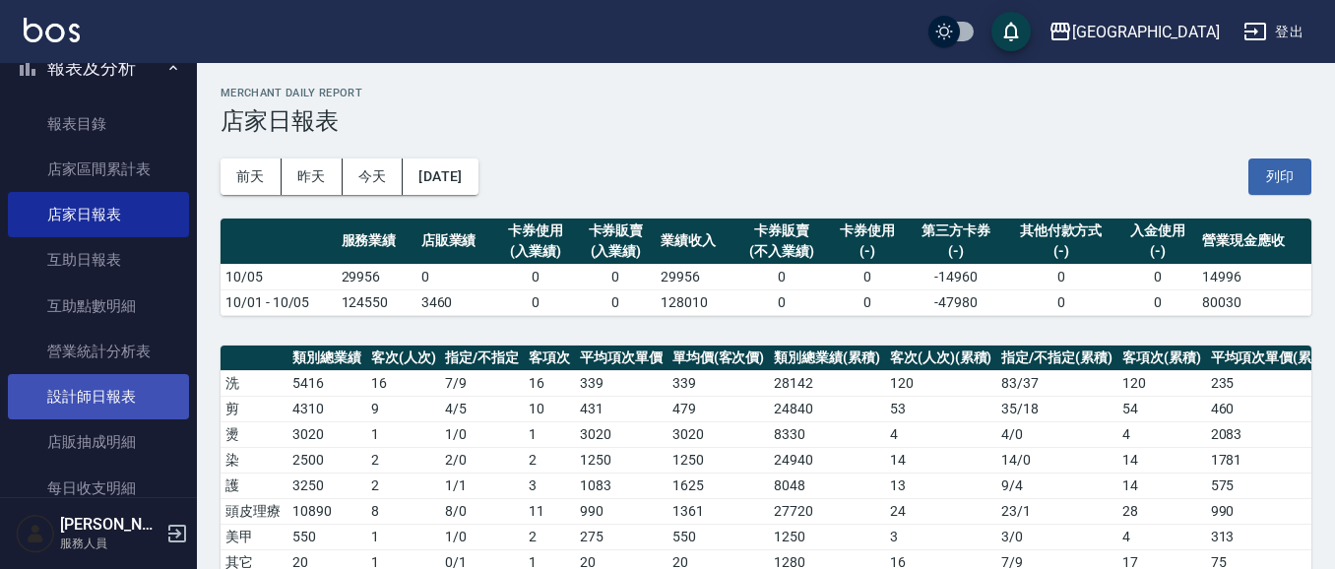
drag, startPoint x: 111, startPoint y: 401, endPoint x: 120, endPoint y: 395, distance: 10.6
click at [114, 398] on link "設計師日報表" at bounding box center [98, 396] width 181 height 45
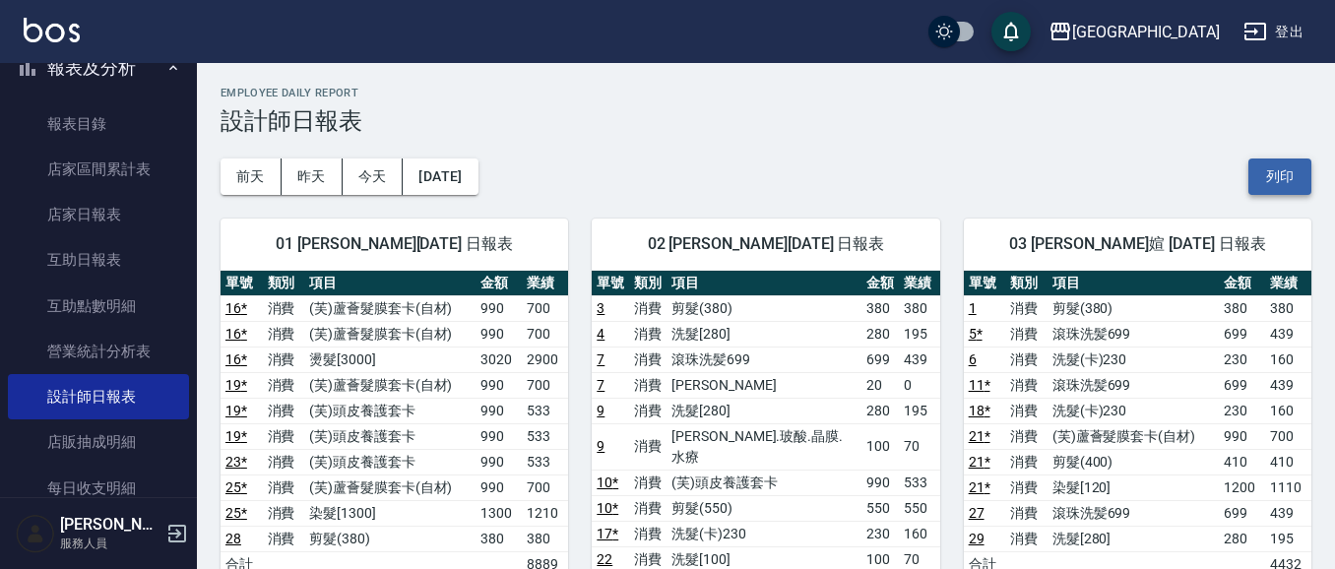
click at [1283, 173] on button "列印" at bounding box center [1279, 177] width 63 height 36
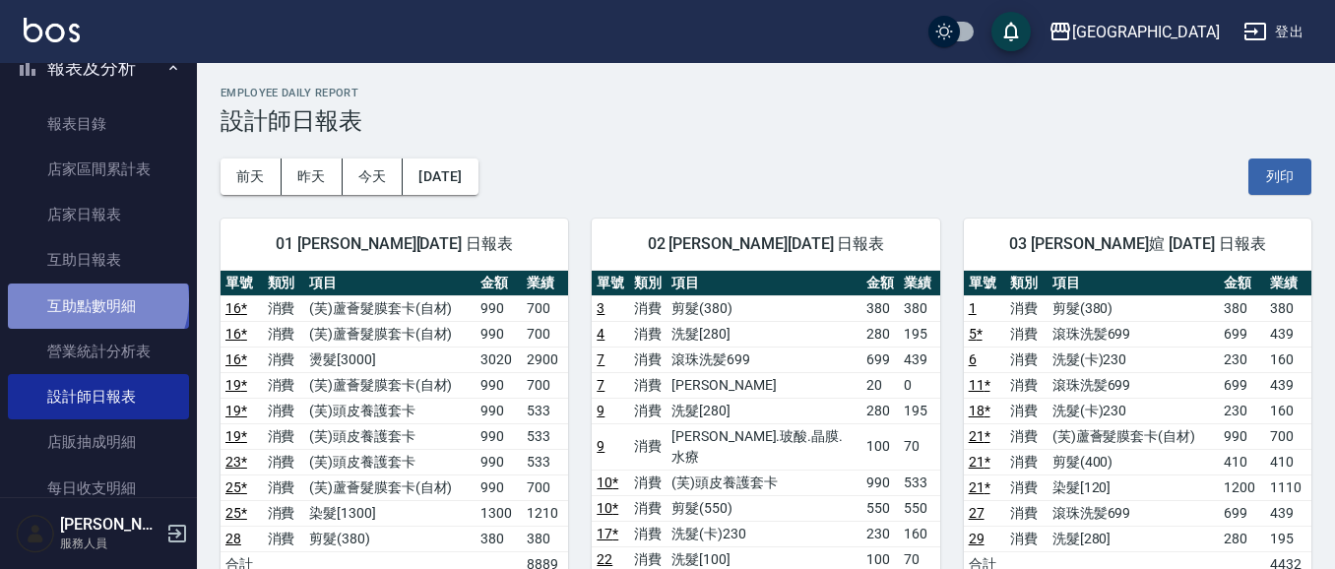
click at [95, 299] on link "互助點數明細" at bounding box center [98, 306] width 181 height 45
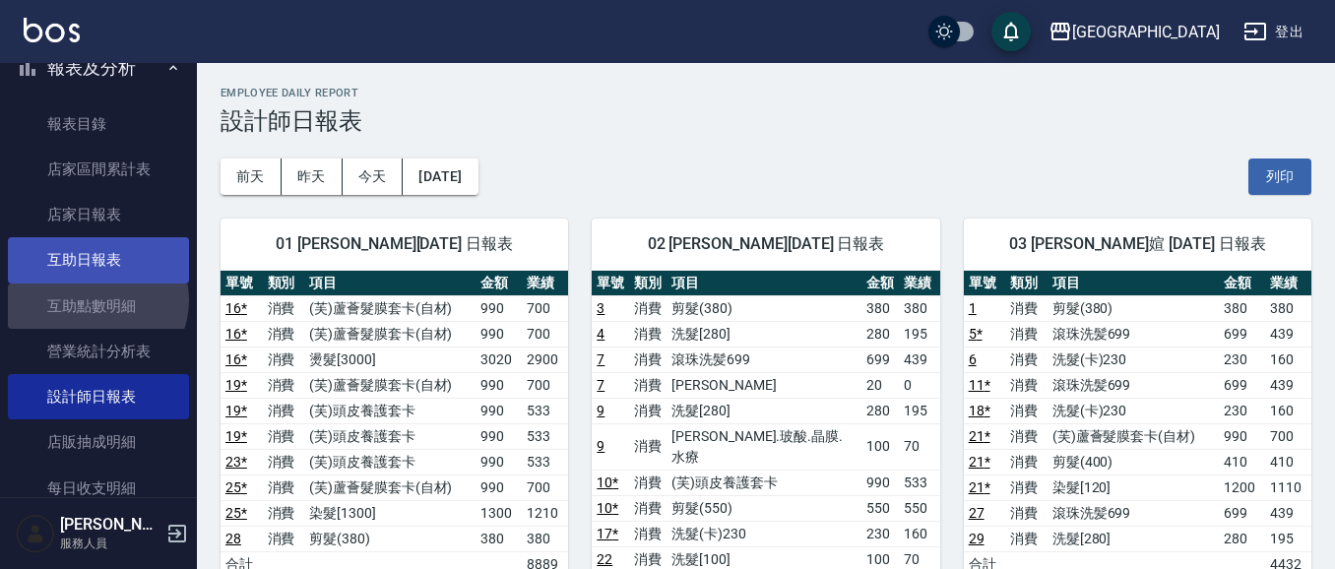
click at [98, 255] on link "互助日報表" at bounding box center [98, 259] width 181 height 45
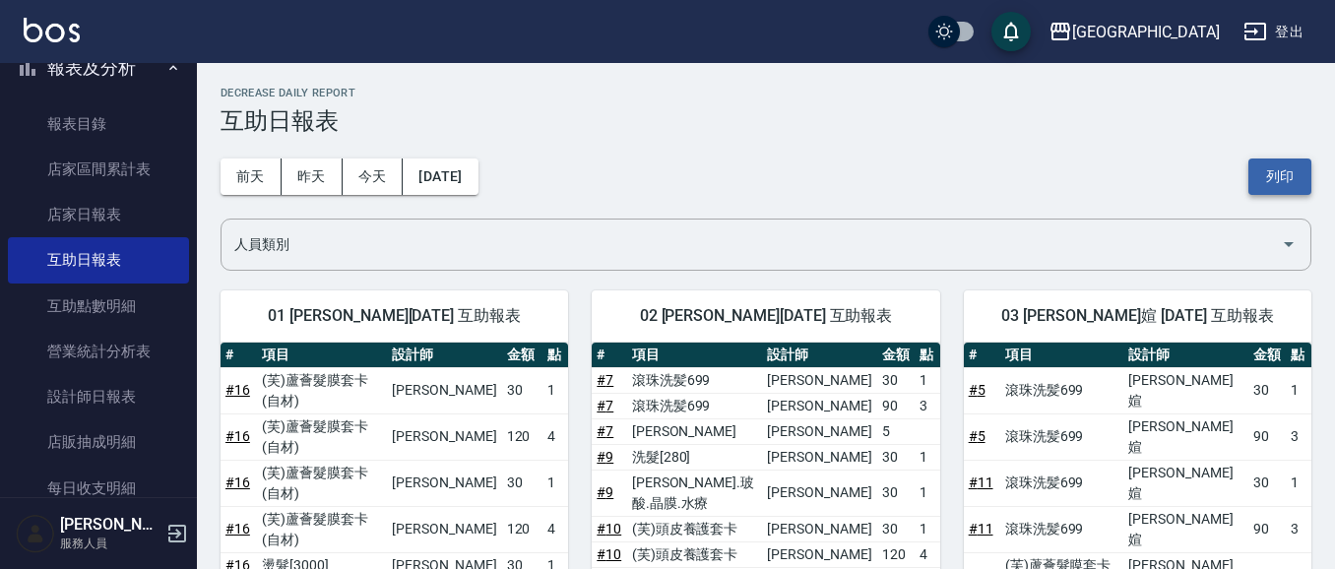
click at [1283, 167] on button "列印" at bounding box center [1279, 177] width 63 height 36
